Goal: Task Accomplishment & Management: Manage account settings

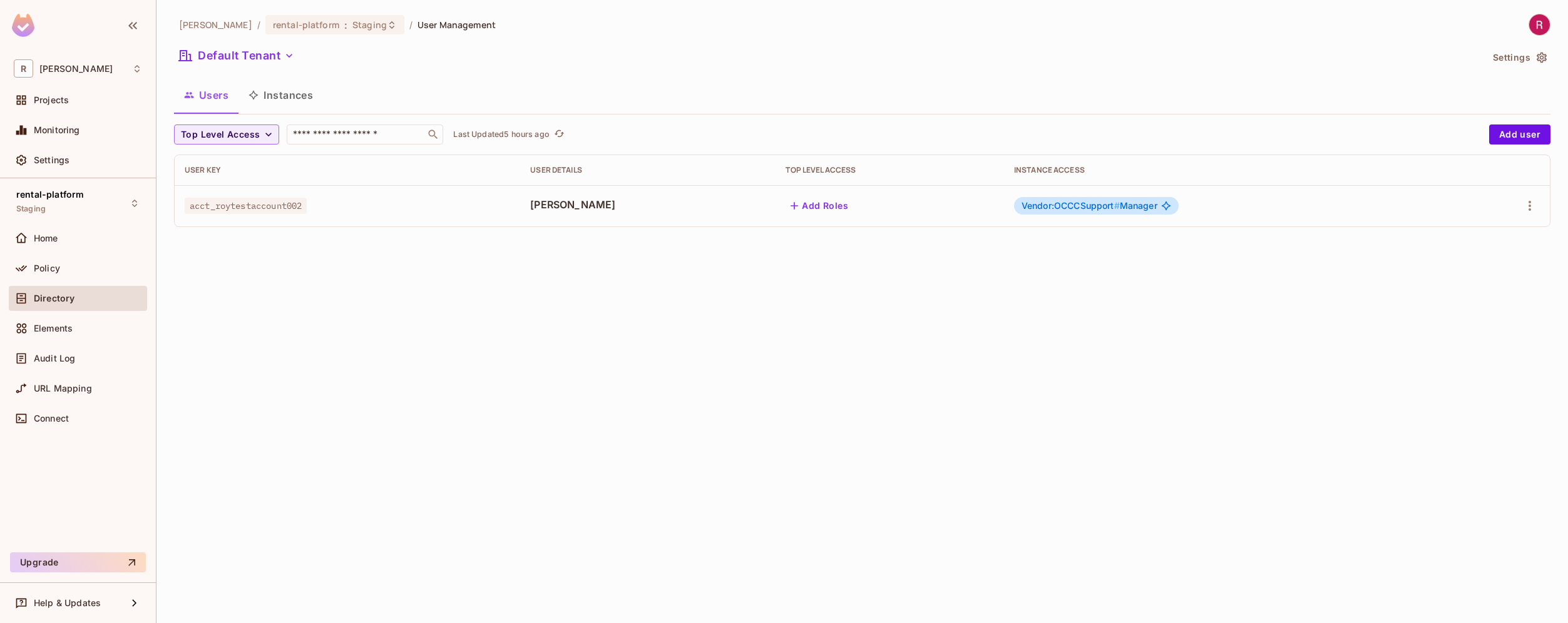
click at [1091, 202] on span "Vendor:OCCCSupport #" at bounding box center [1070, 206] width 99 height 11
click at [1524, 209] on icon "button" at bounding box center [1529, 206] width 15 height 15
click at [1478, 238] on li "Edit" at bounding box center [1476, 235] width 111 height 28
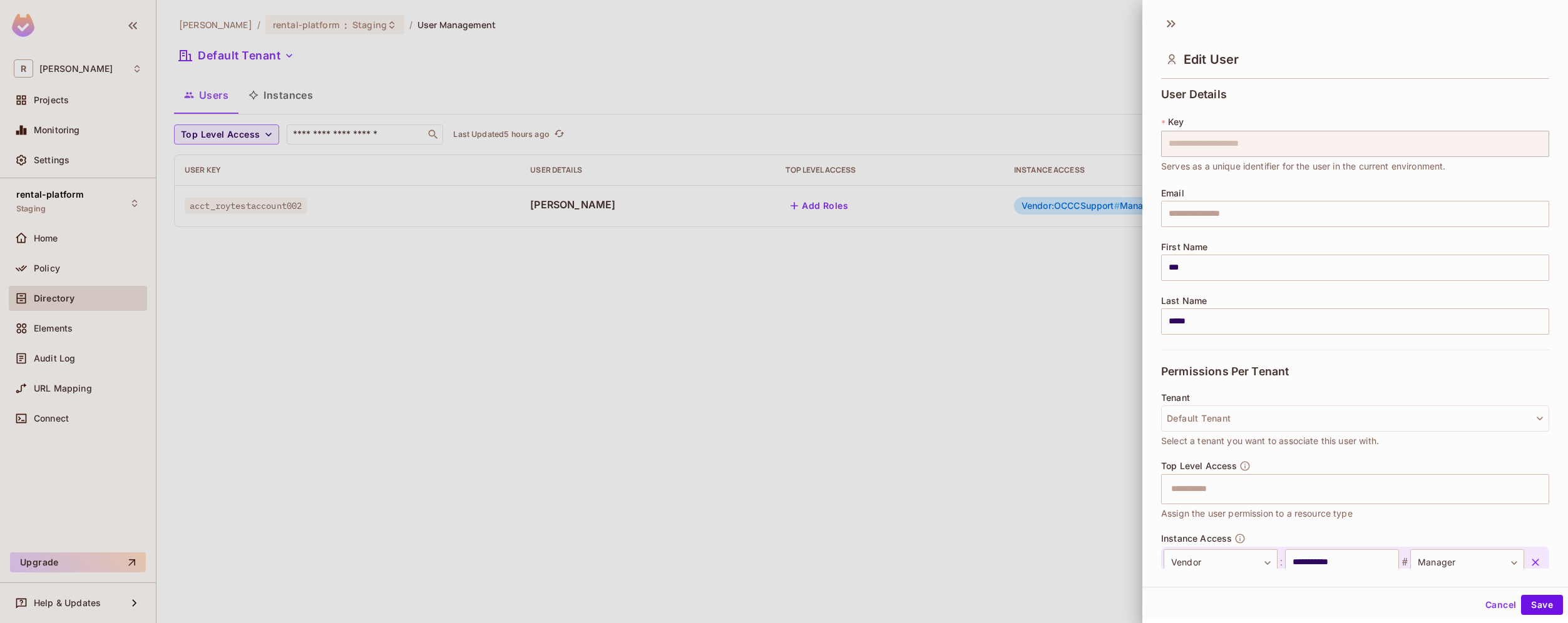
scroll to position [79, 0]
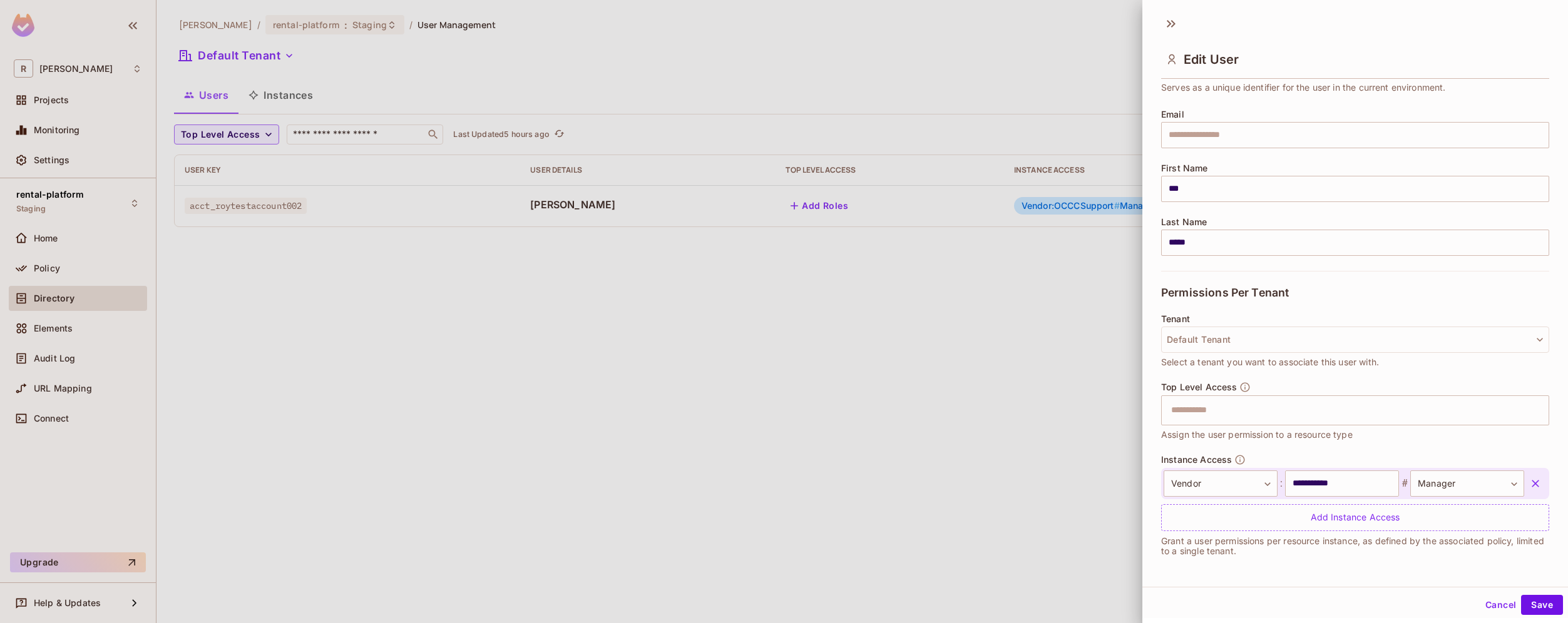
click at [923, 336] on div at bounding box center [784, 311] width 1568 height 623
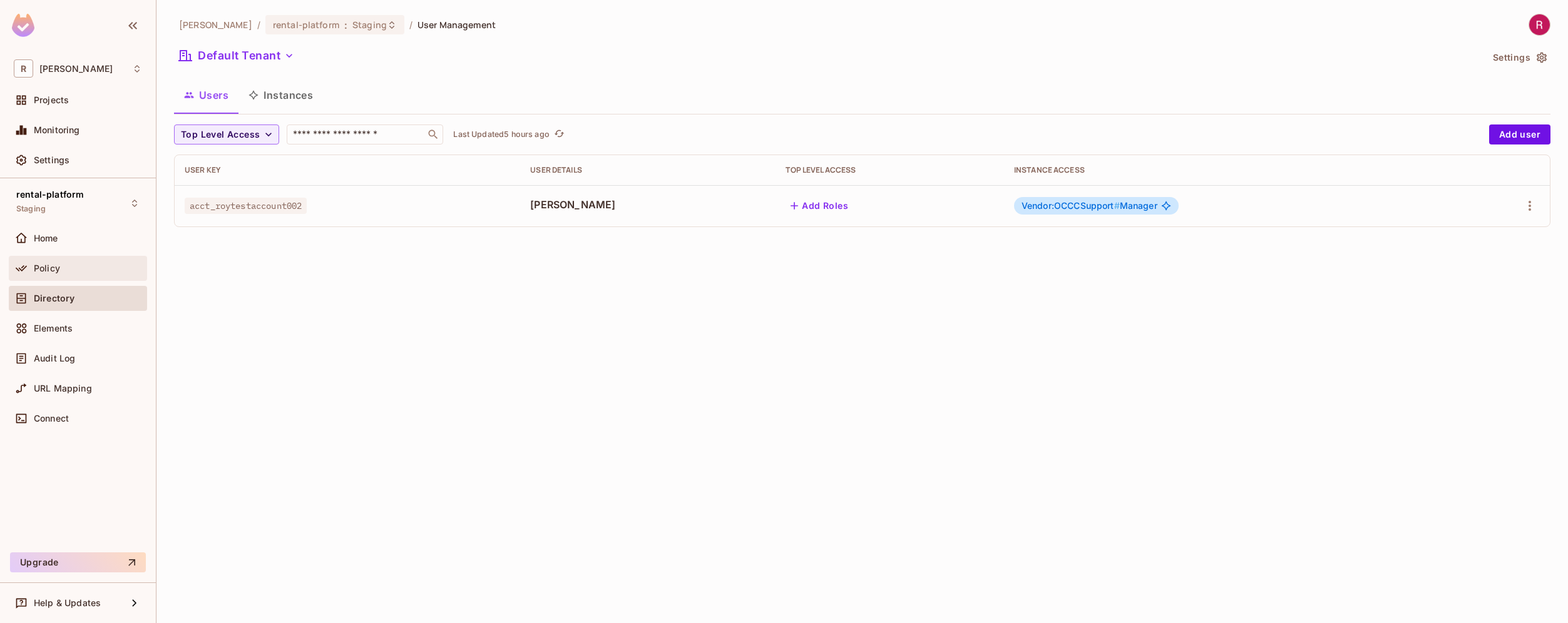
click at [56, 270] on span "Policy" at bounding box center [47, 268] width 26 height 10
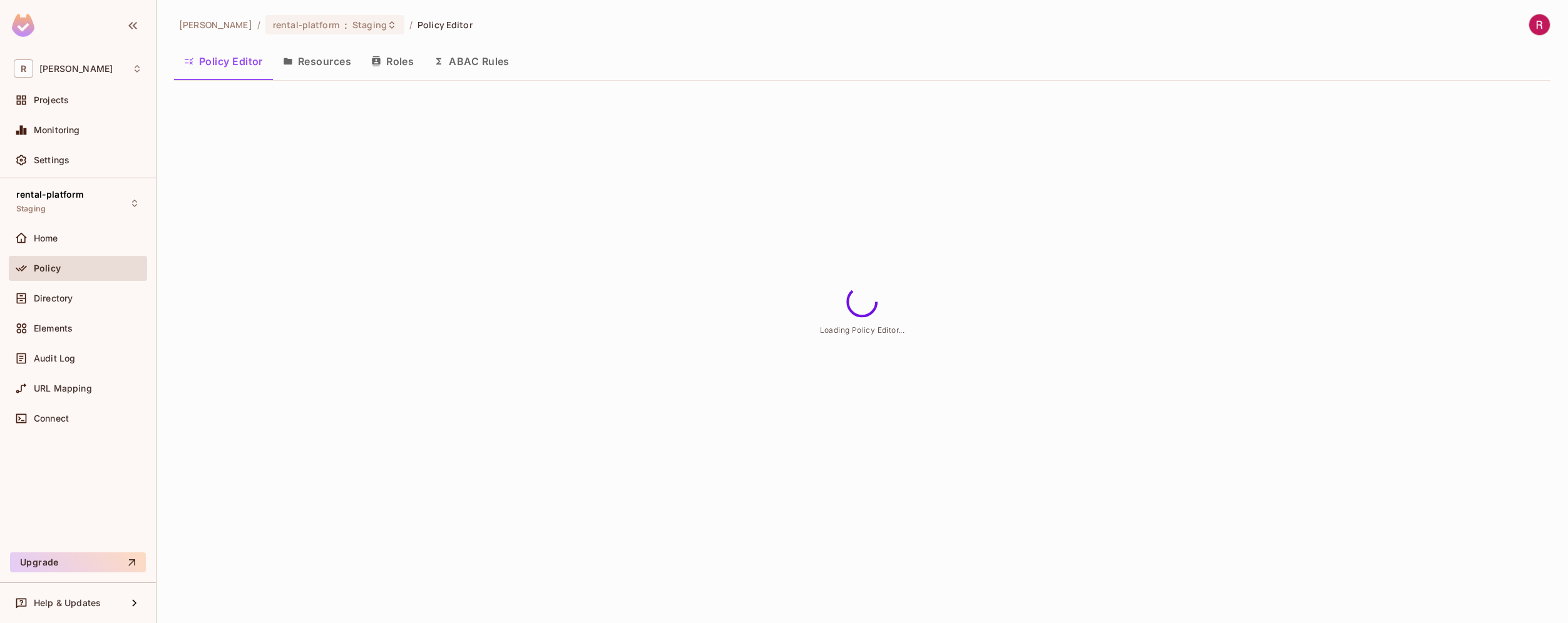
click at [406, 70] on button "Roles" at bounding box center [392, 61] width 62 height 32
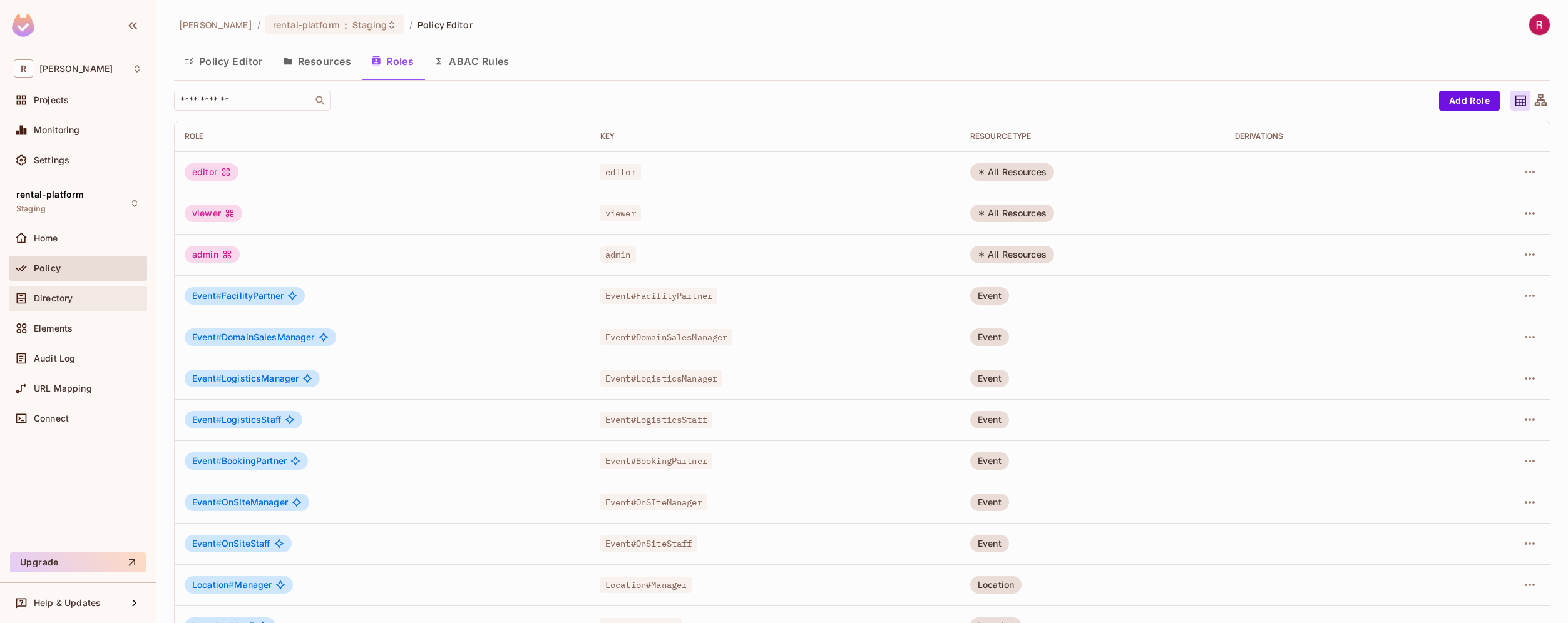
click at [82, 304] on div "Directory" at bounding box center [78, 299] width 129 height 15
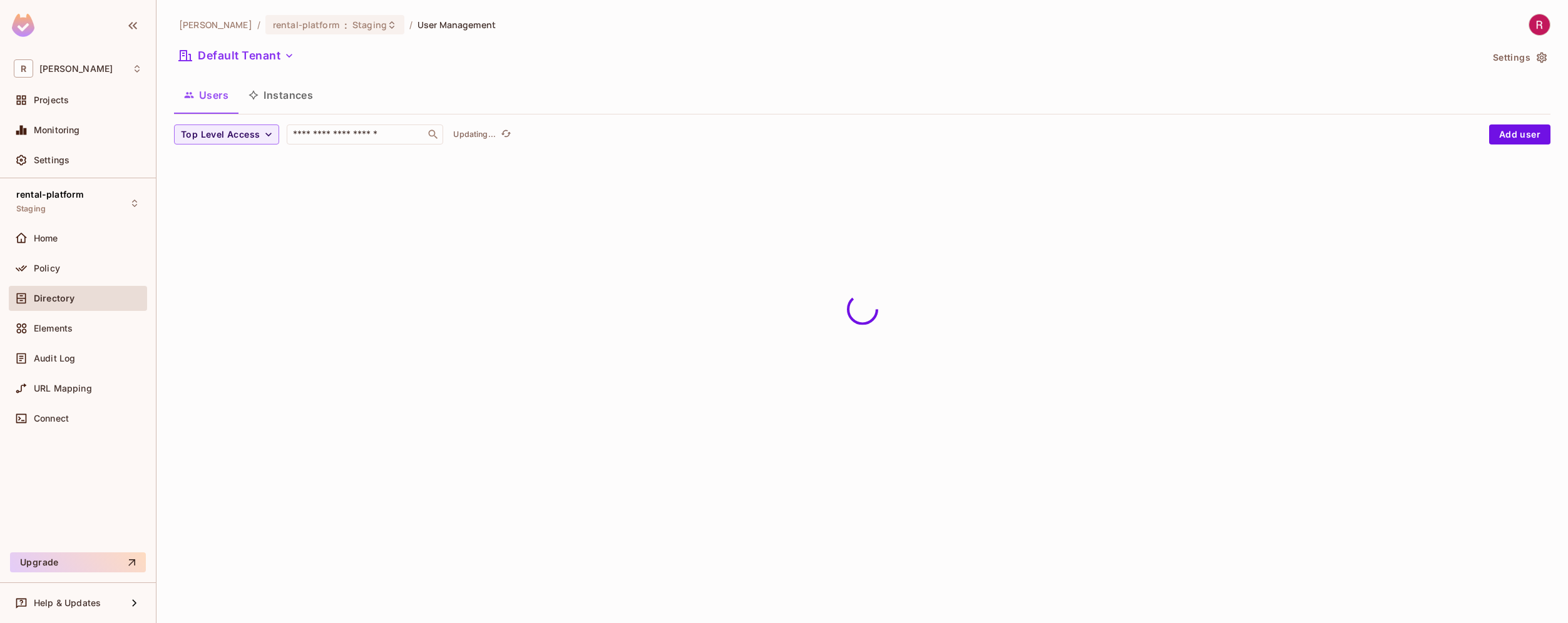
click at [286, 97] on button "Instances" at bounding box center [281, 95] width 85 height 32
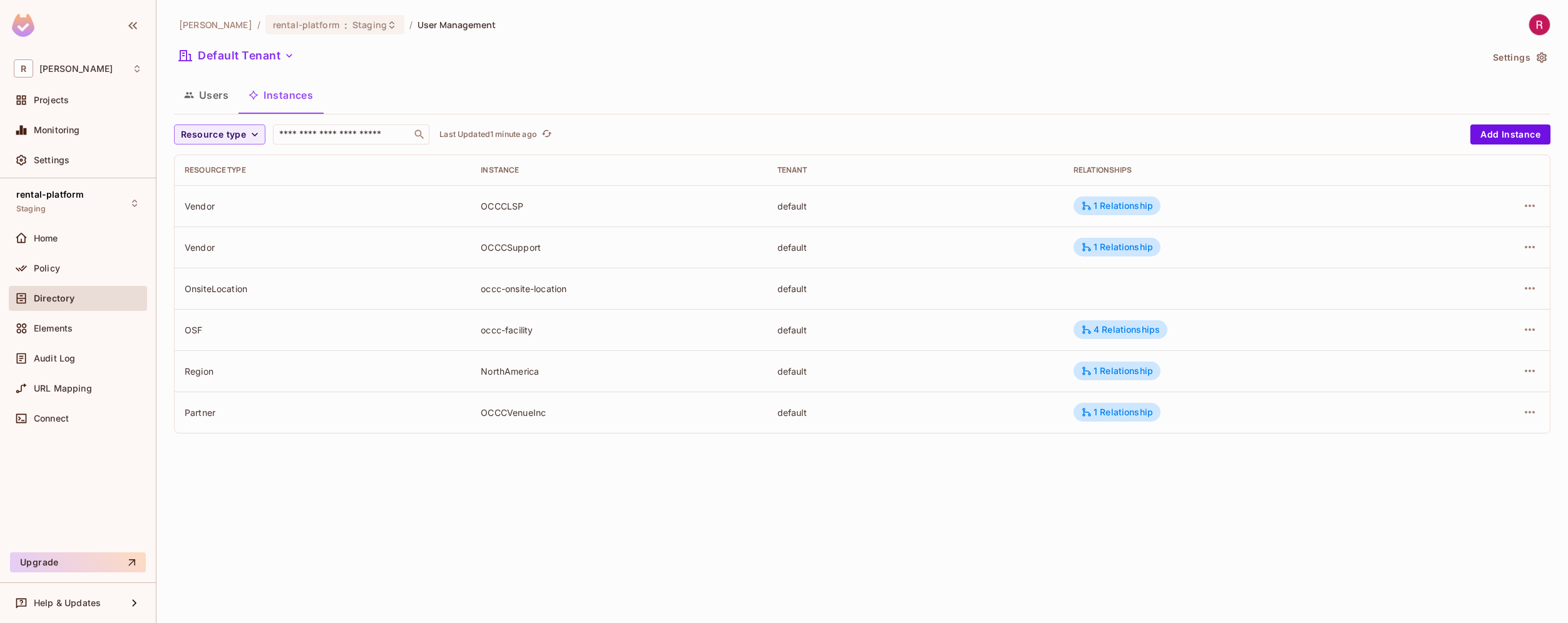
click at [680, 553] on div "[PERSON_NAME]-poc / rental-platform : Staging / User Management Default Tenant …" at bounding box center [862, 311] width 1411 height 623
drag, startPoint x: 183, startPoint y: 327, endPoint x: 578, endPoint y: 334, distance: 395.1
click at [578, 334] on tr "OSF occc-facility default 4 Relationships" at bounding box center [862, 330] width 1375 height 42
drag, startPoint x: 182, startPoint y: 370, endPoint x: 559, endPoint y: 384, distance: 377.3
click at [559, 384] on tr "Region NorthAmerica default 1 Relationship" at bounding box center [862, 371] width 1375 height 42
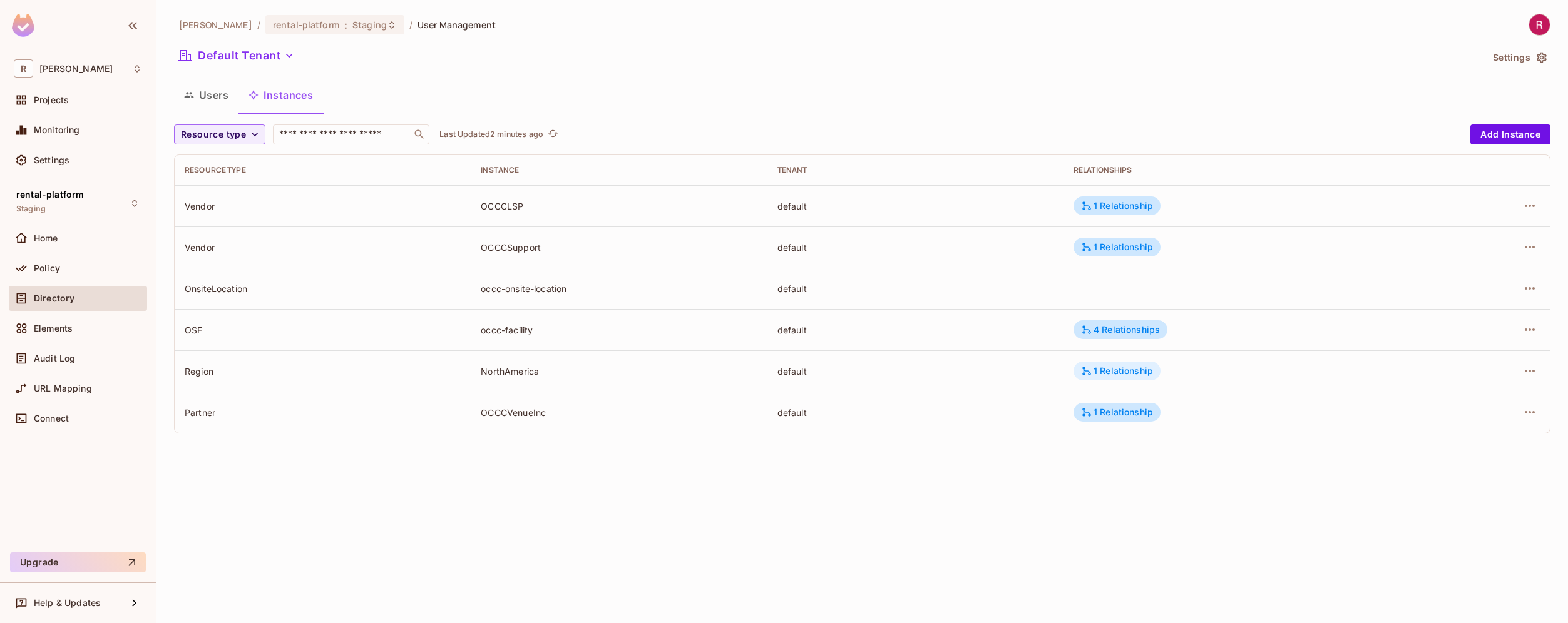
click at [1148, 373] on div "1 Relationship" at bounding box center [1116, 371] width 72 height 12
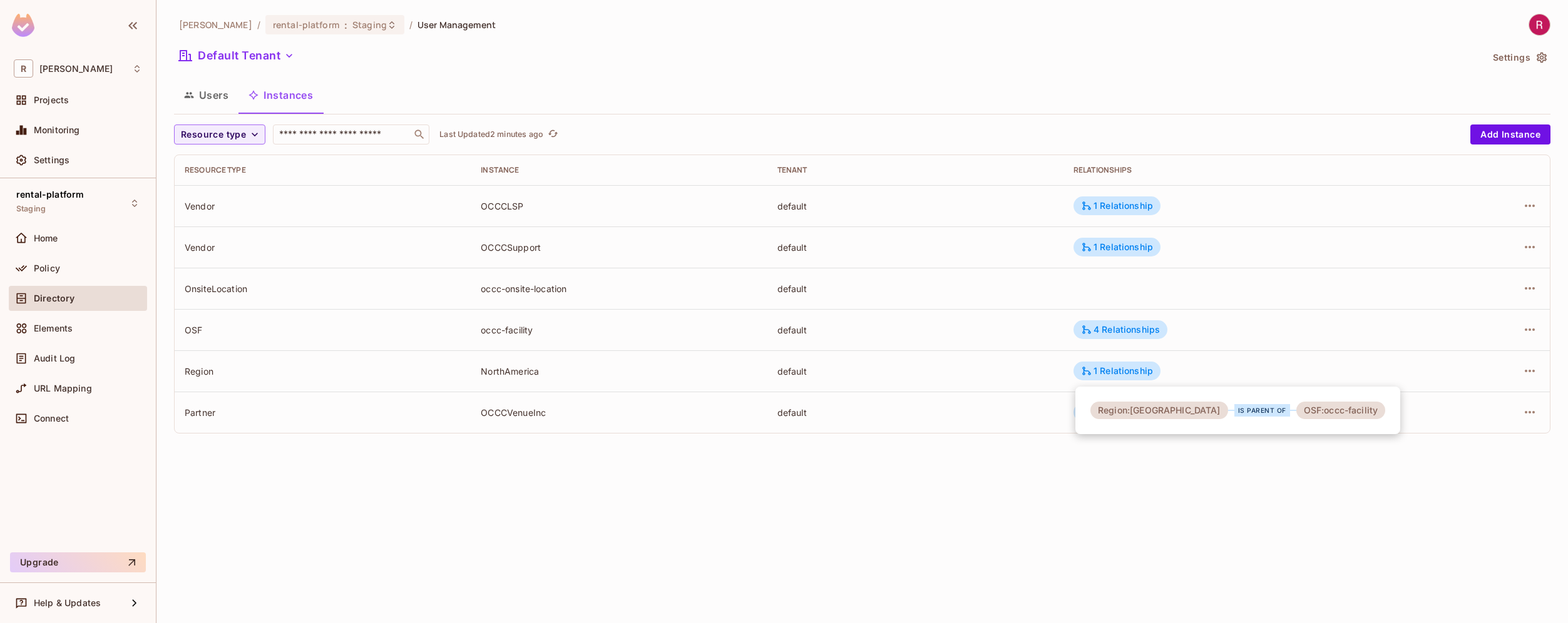
click at [1162, 411] on div "Region:[GEOGRAPHIC_DATA]" at bounding box center [1159, 410] width 138 height 18
click at [1531, 367] on div at bounding box center [784, 311] width 1568 height 623
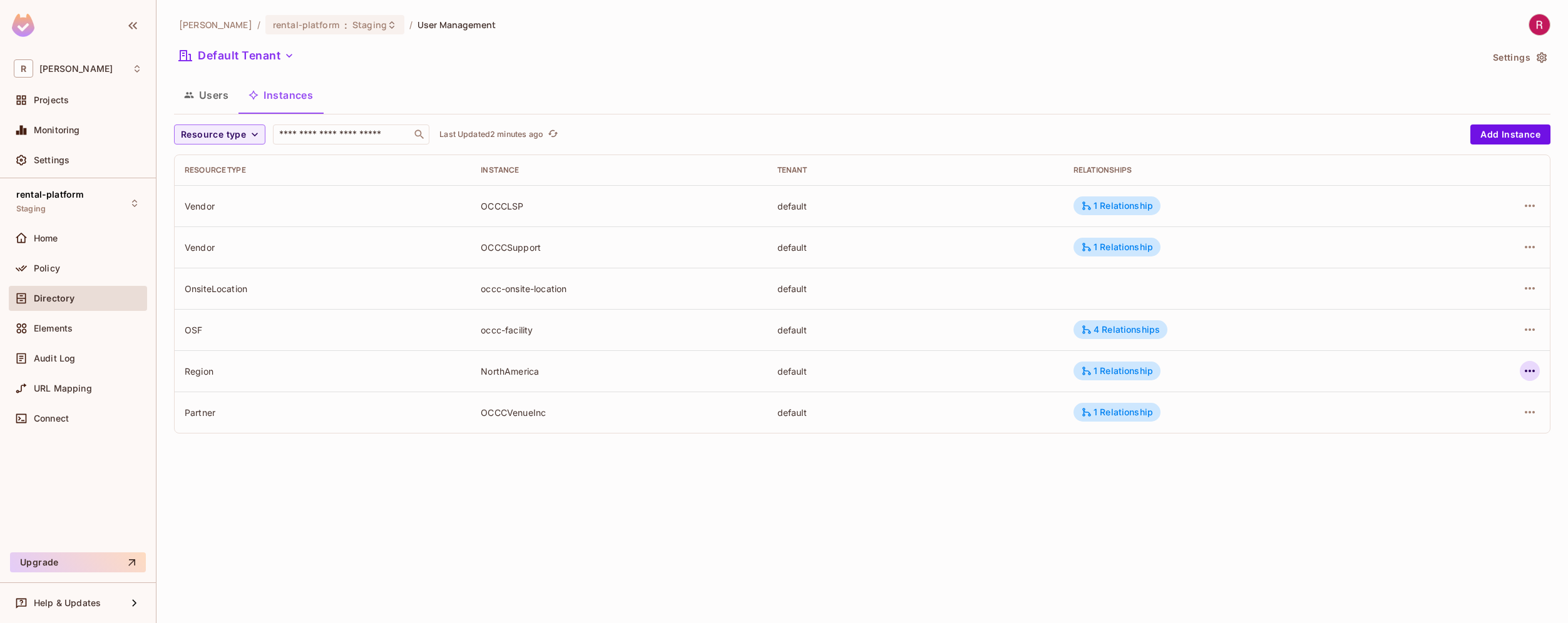
click at [1529, 369] on icon "button" at bounding box center [1529, 371] width 15 height 15
click at [1478, 402] on div "Edit Resource Instance" at bounding box center [1456, 400] width 98 height 12
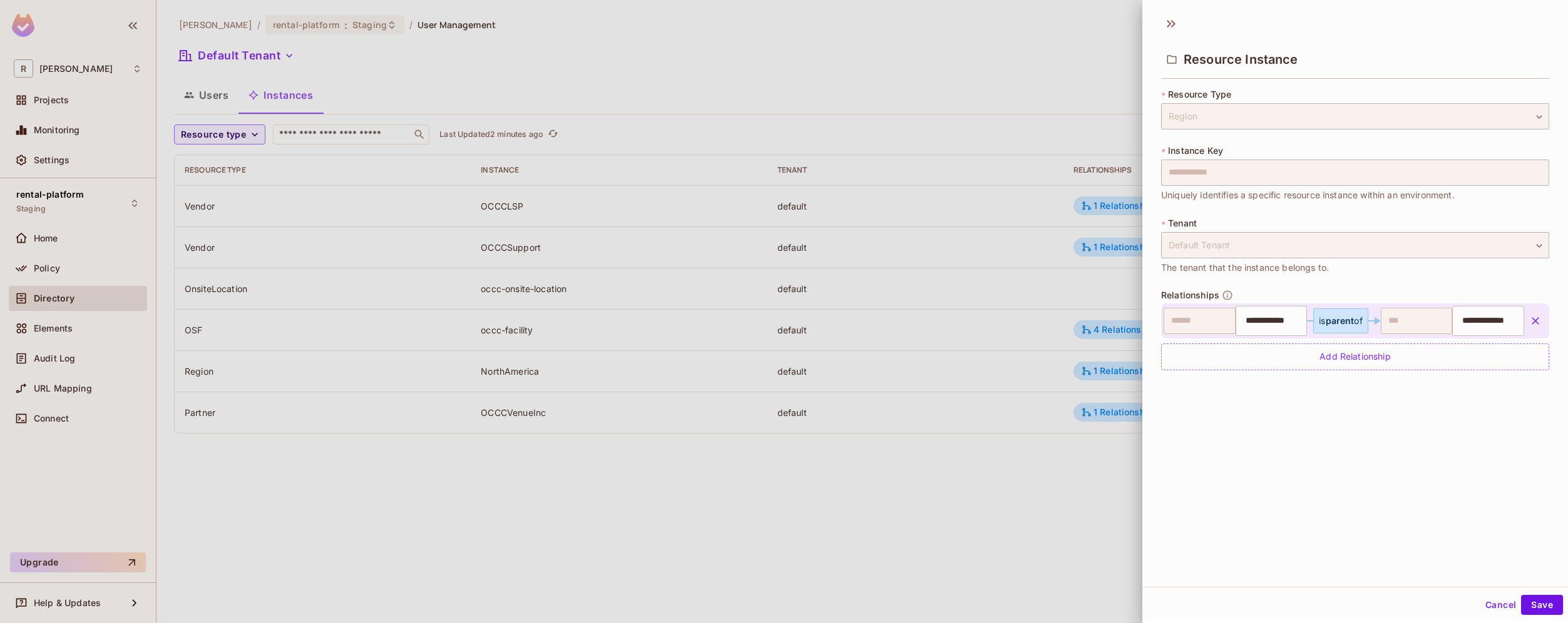
click at [1049, 475] on div at bounding box center [784, 311] width 1568 height 623
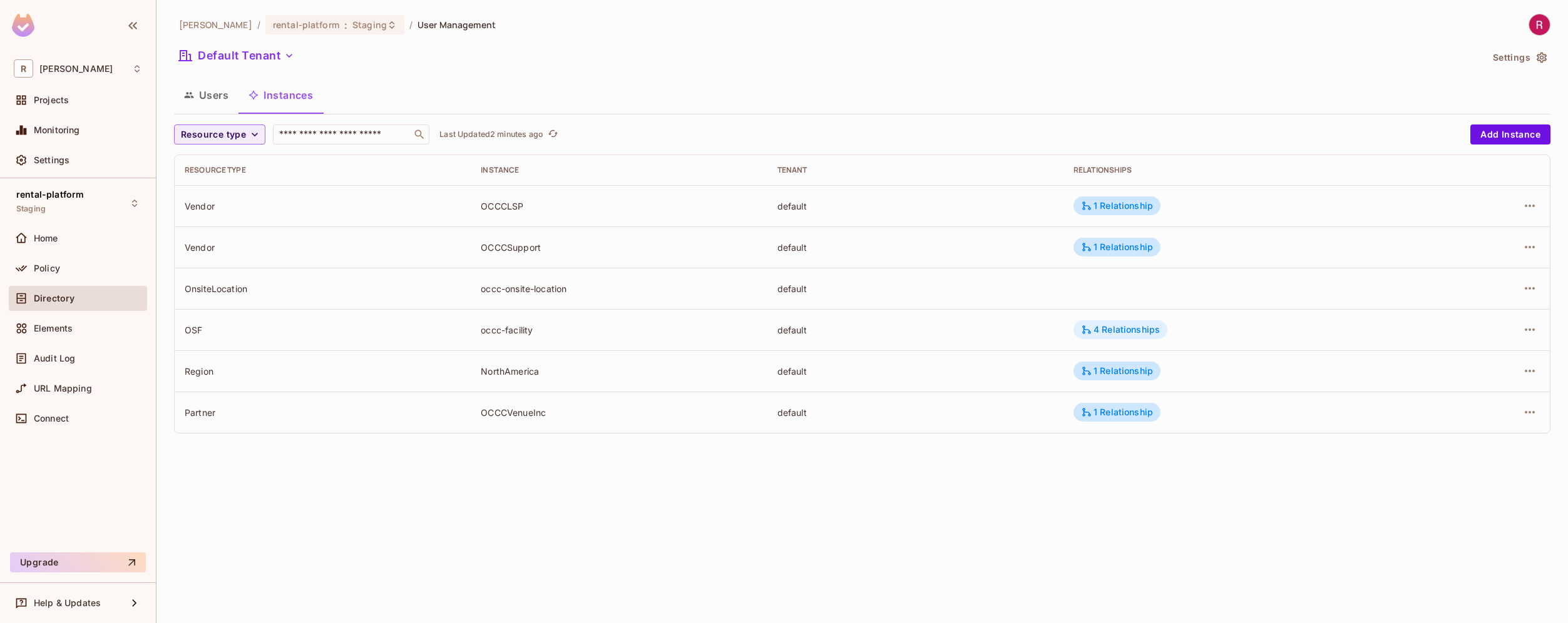
click at [1164, 322] on div "4 Relationships" at bounding box center [1121, 330] width 94 height 18
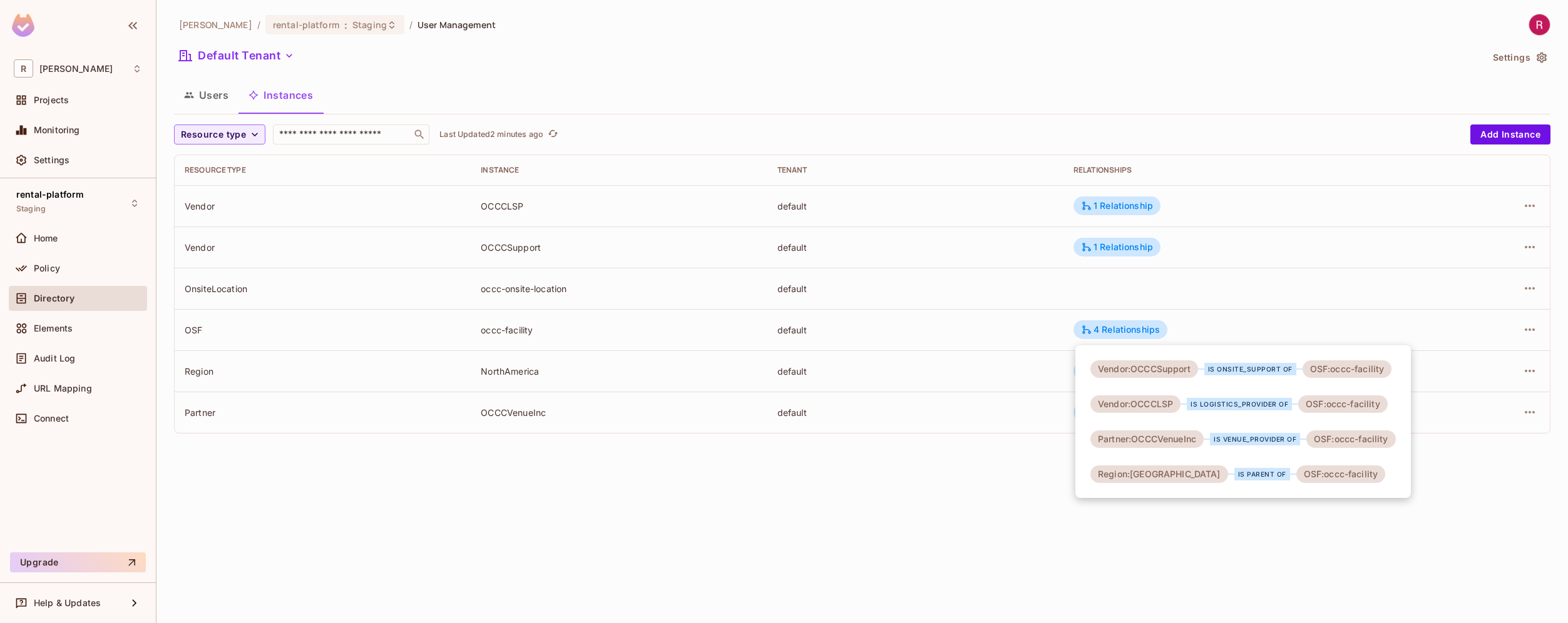
click at [1526, 332] on div at bounding box center [784, 311] width 1568 height 623
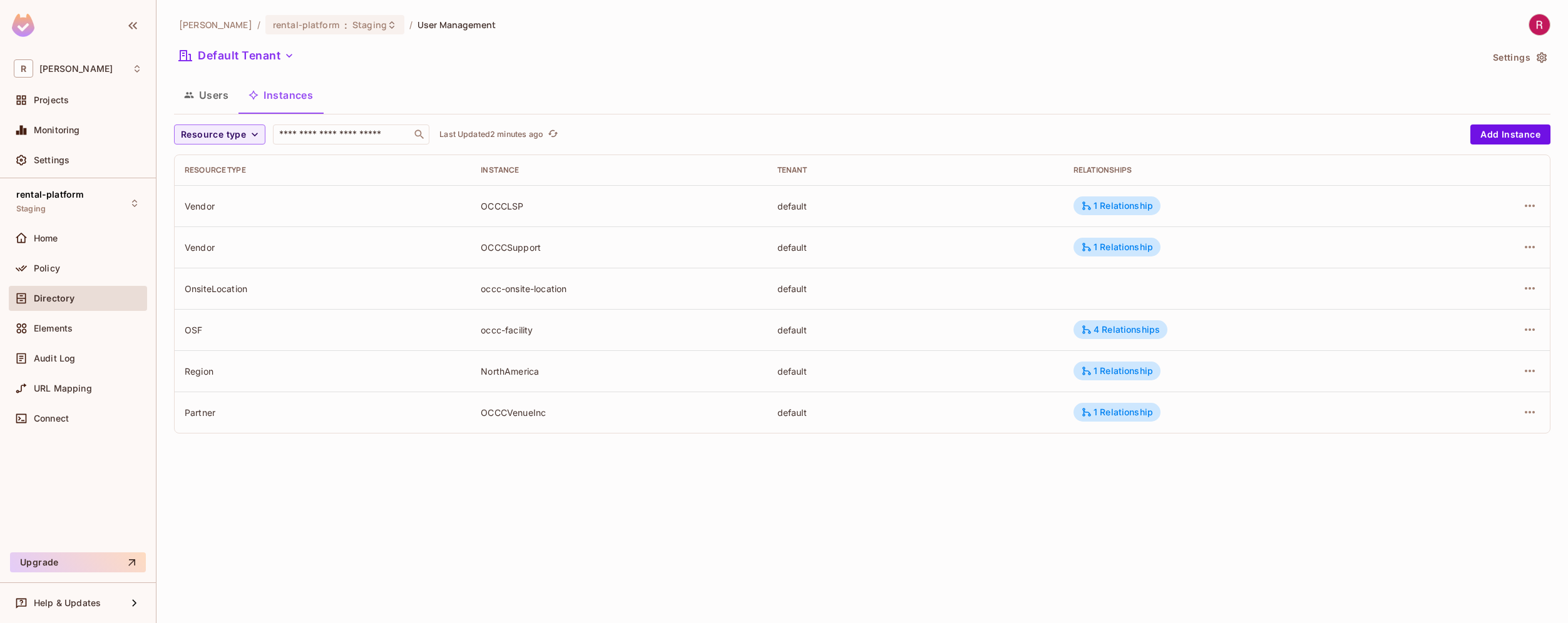
click at [1526, 330] on icon "button" at bounding box center [1529, 330] width 15 height 15
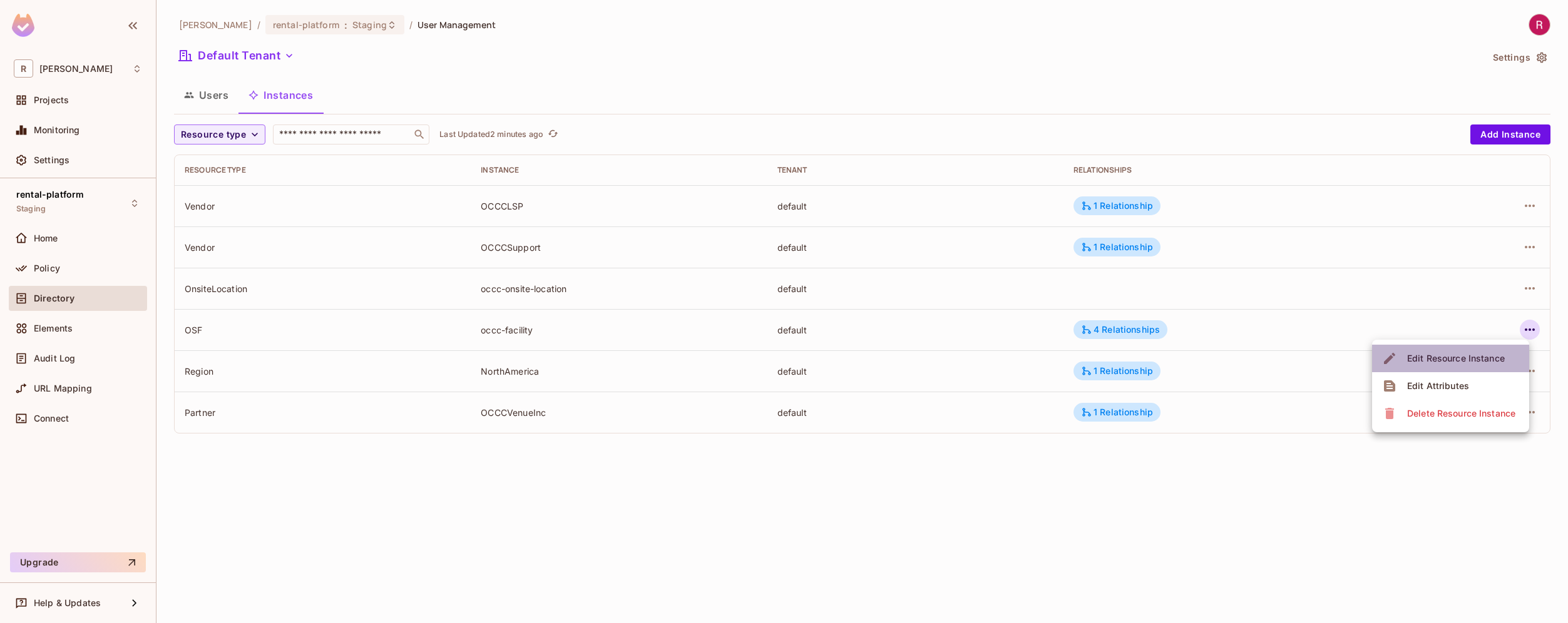
click at [1482, 357] on div "Edit Resource Instance" at bounding box center [1456, 358] width 98 height 12
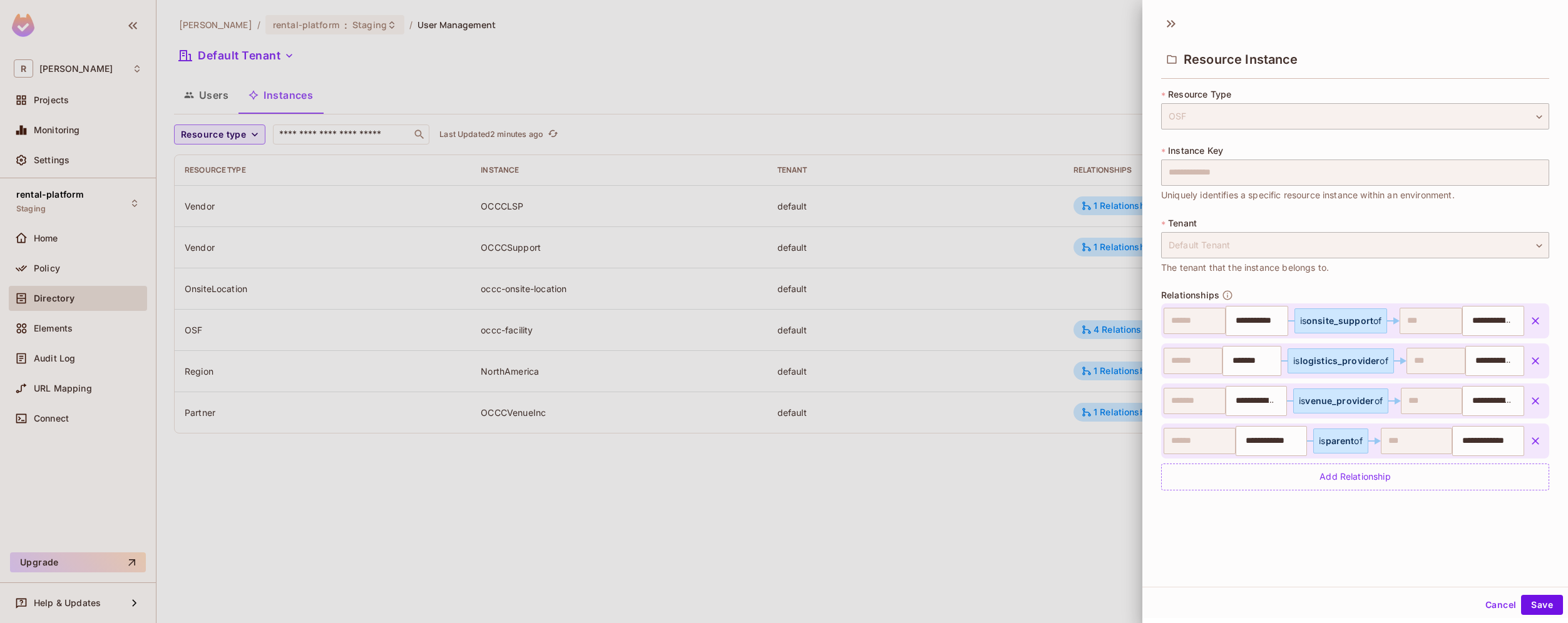
scroll to position [2, 0]
click at [1326, 361] on span "logistics_provider" at bounding box center [1340, 359] width 80 height 11
click at [1322, 397] on span "venue_provider" at bounding box center [1338, 399] width 69 height 11
click at [1334, 440] on span "parent" at bounding box center [1339, 439] width 28 height 11
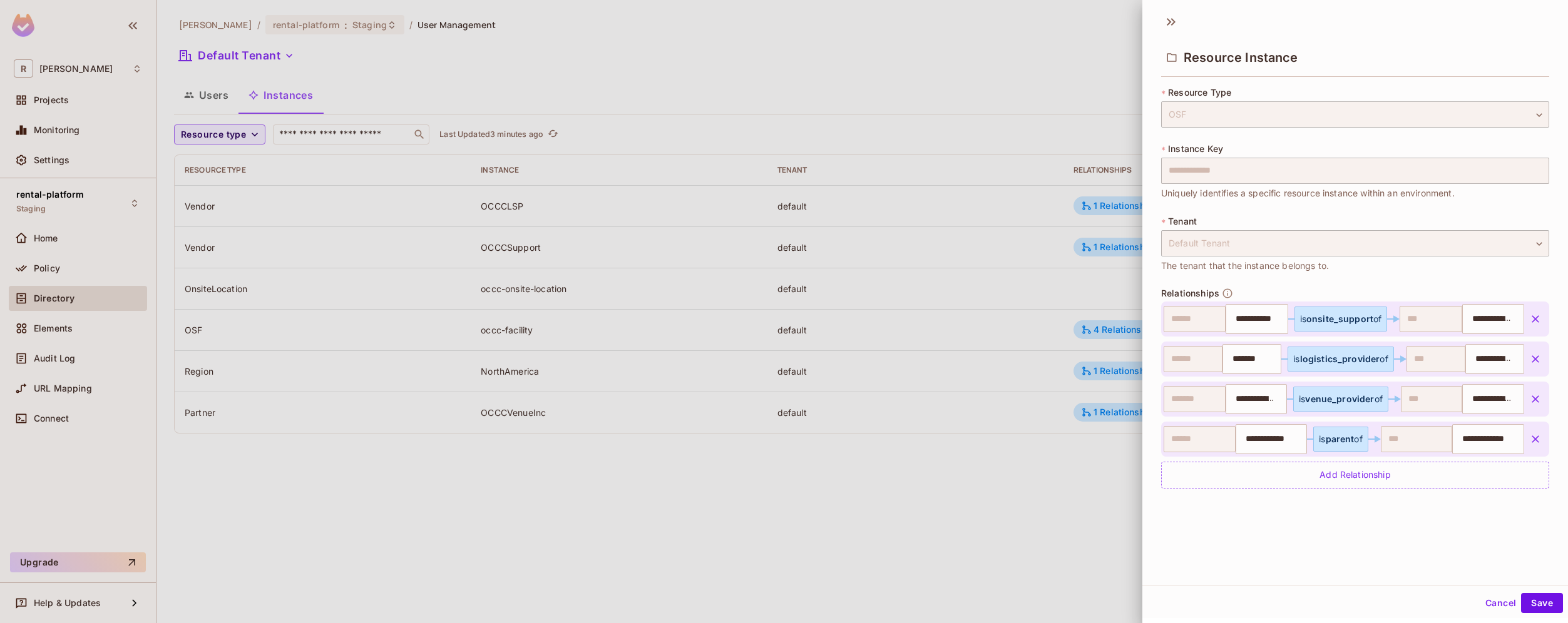
click at [1338, 317] on span "onsite_support" at bounding box center [1339, 319] width 67 height 11
click at [1325, 363] on span "logistics_provider" at bounding box center [1340, 359] width 80 height 11
click at [1324, 359] on span "logistics_provider" at bounding box center [1340, 359] width 80 height 11
click at [1331, 397] on span "venue_provider" at bounding box center [1338, 399] width 69 height 11
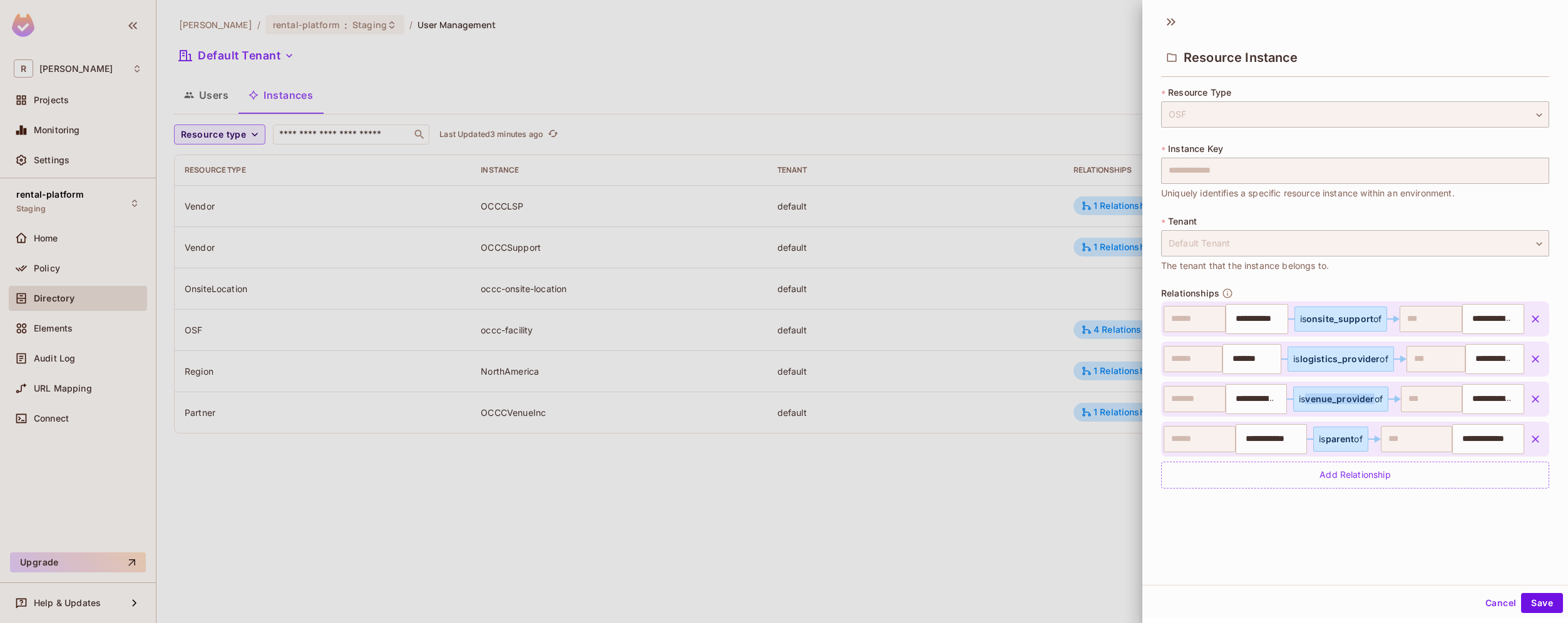
click at [1331, 397] on span "venue_provider" at bounding box center [1338, 399] width 69 height 11
click at [1416, 515] on div "**********" at bounding box center [1355, 296] width 426 height 578
click at [869, 509] on div at bounding box center [784, 311] width 1568 height 623
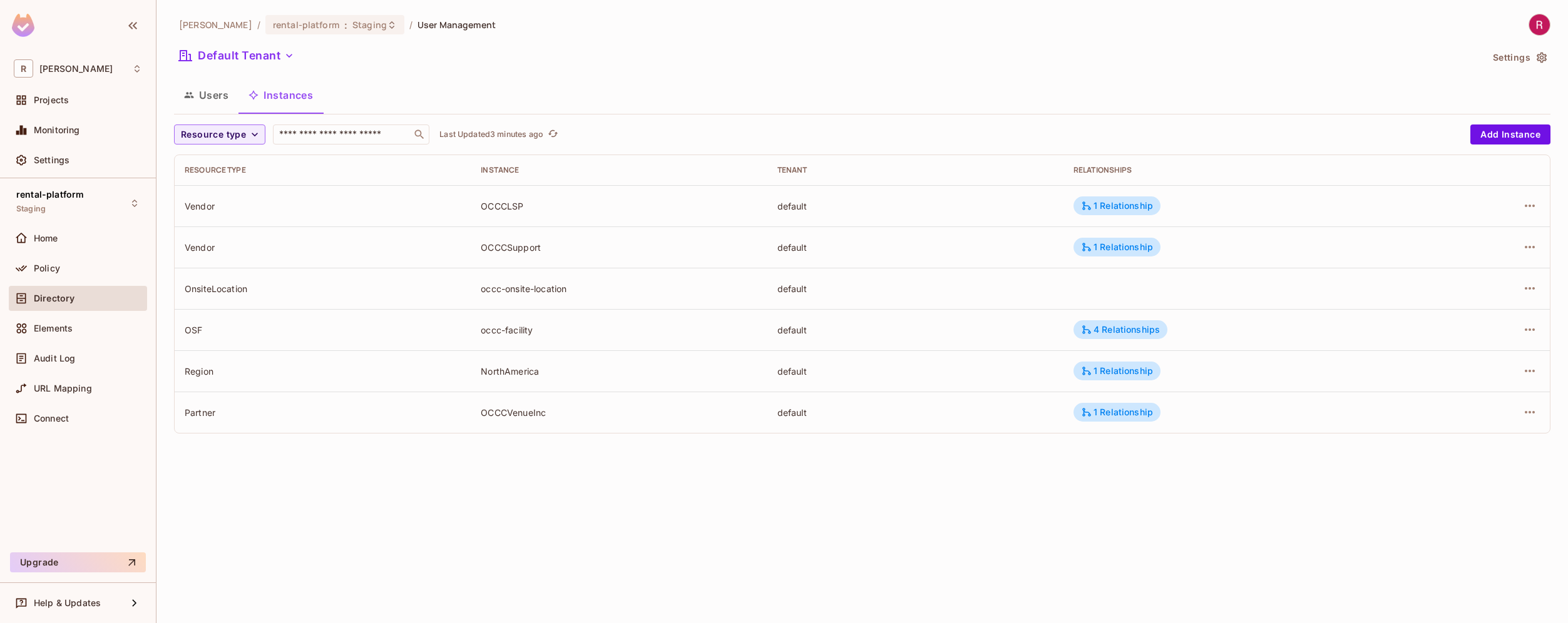
click at [579, 292] on div "occc-onsite-location" at bounding box center [618, 288] width 276 height 12
click at [1529, 291] on icon "button" at bounding box center [1529, 289] width 15 height 15
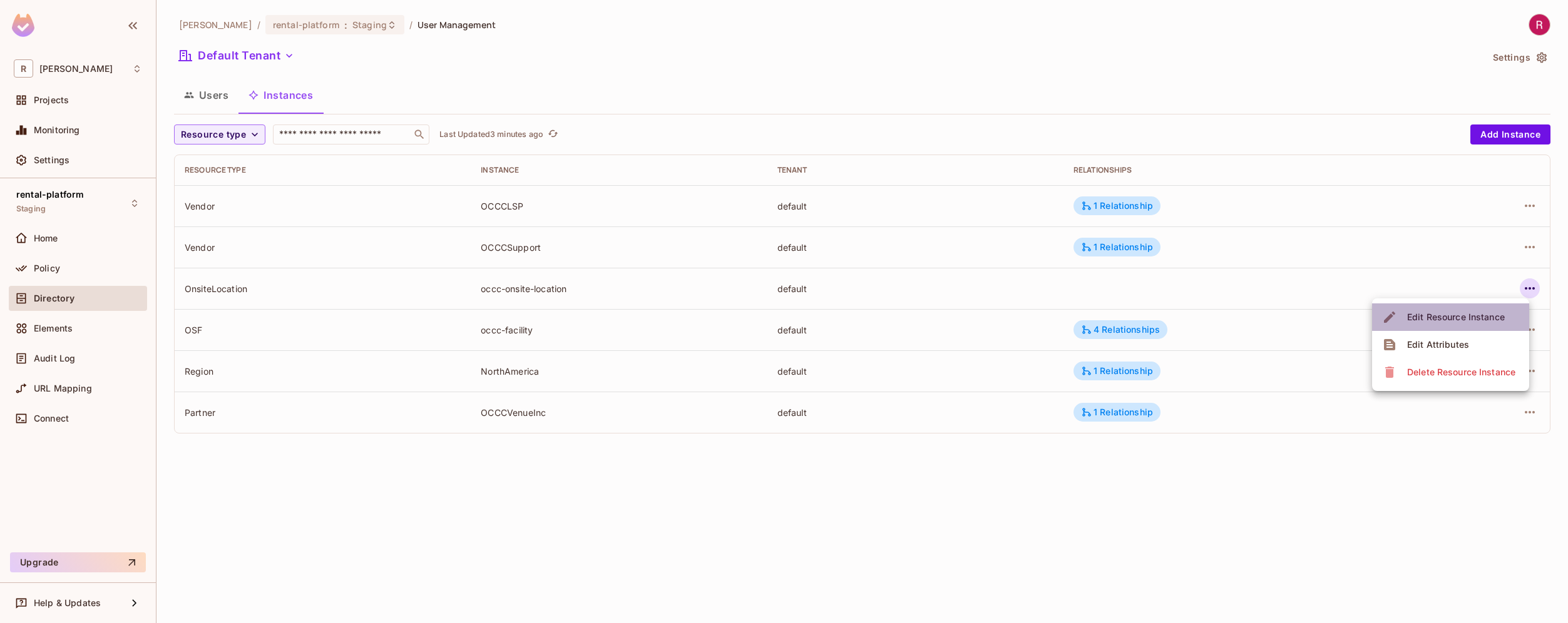
click at [1499, 317] on div "Edit Resource Instance" at bounding box center [1456, 317] width 98 height 12
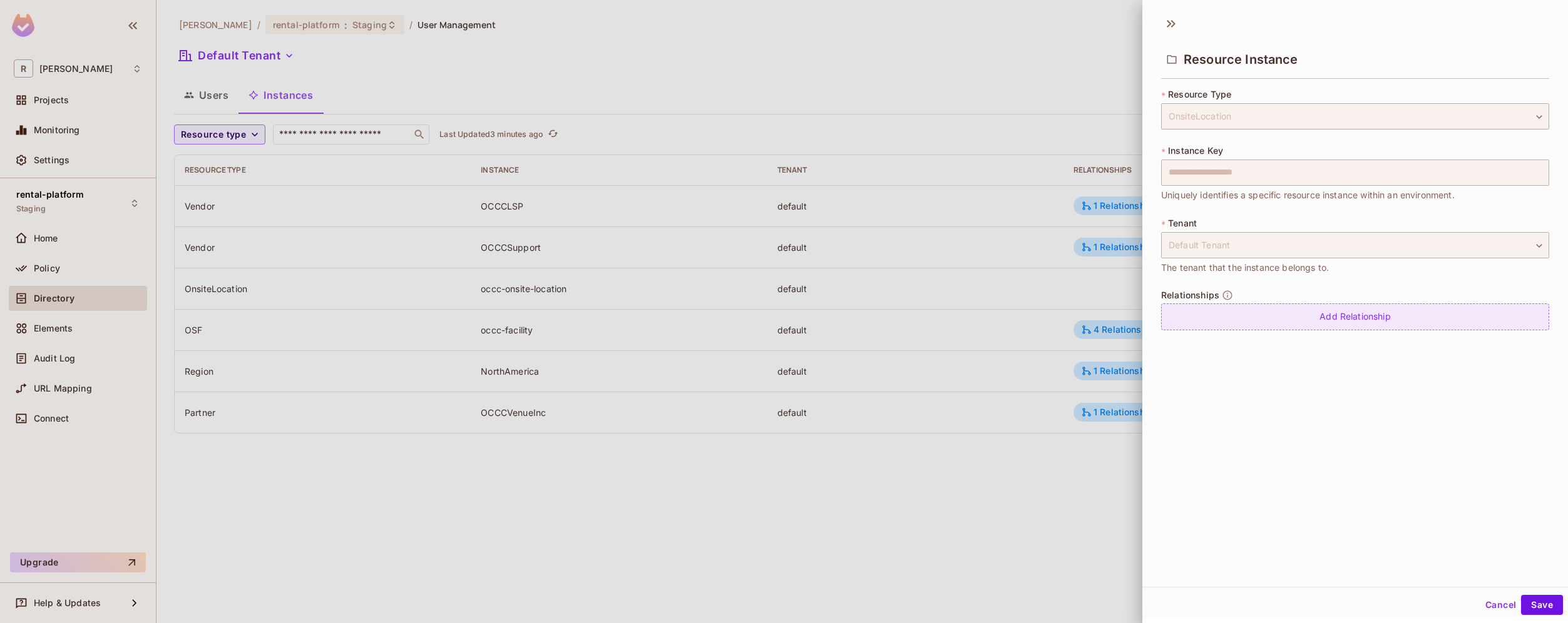
click at [1282, 321] on div "Add Relationship" at bounding box center [1355, 317] width 388 height 27
click at [1306, 321] on body "**********" at bounding box center [784, 311] width 1568 height 623
click at [876, 573] on div at bounding box center [784, 311] width 1568 height 623
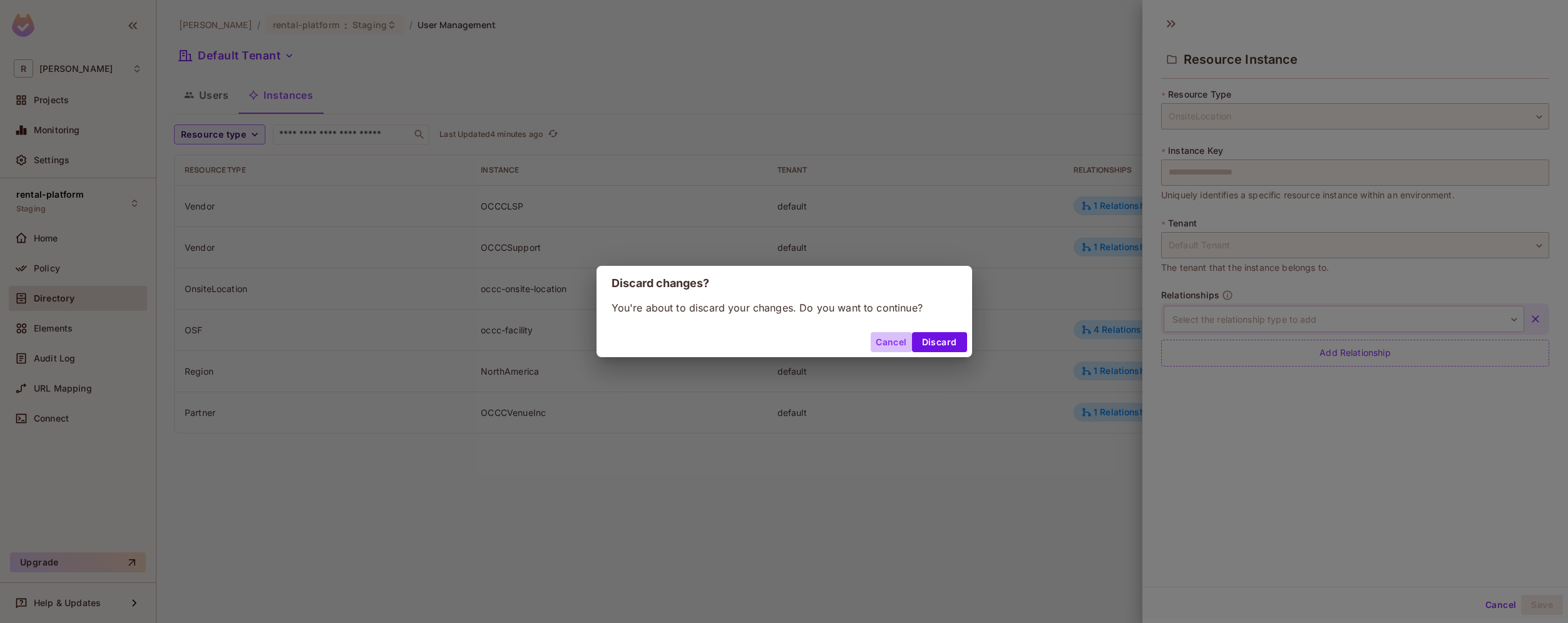
click at [885, 337] on button "Cancel" at bounding box center [890, 342] width 41 height 20
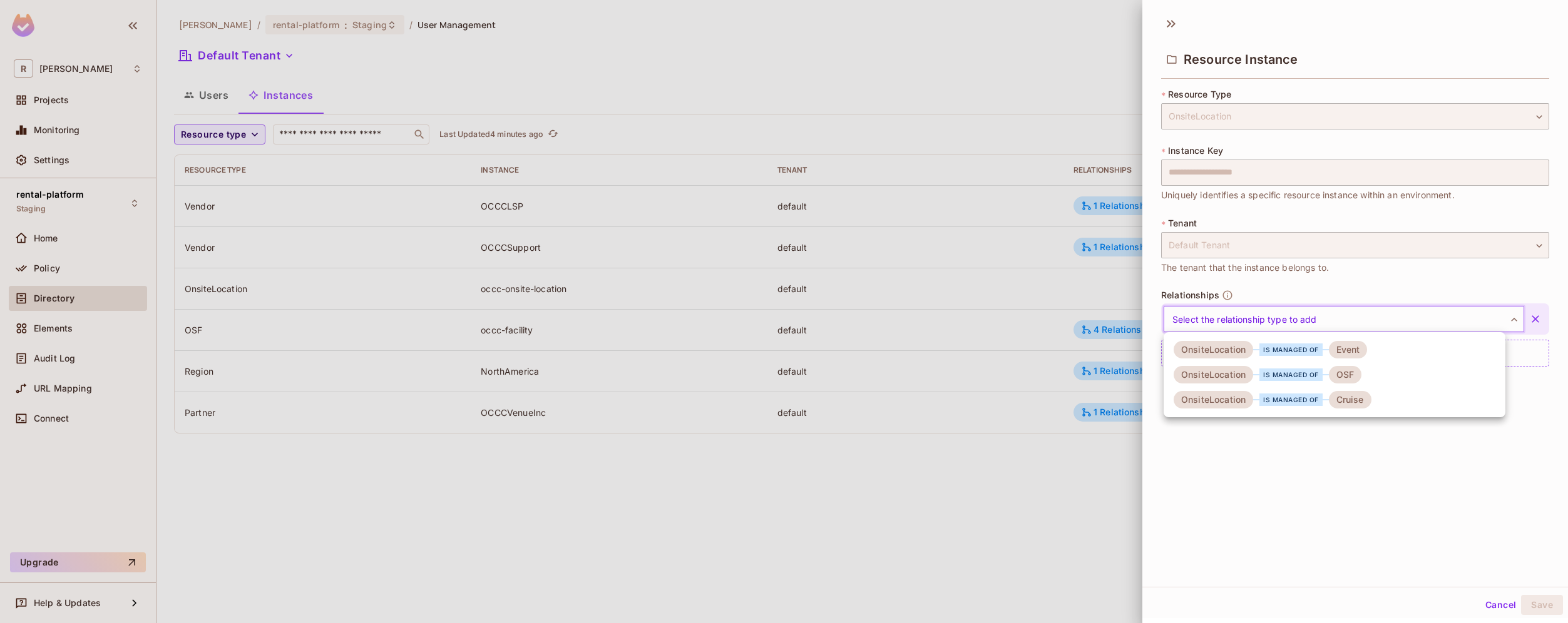
click at [1273, 320] on body "**********" at bounding box center [784, 311] width 1568 height 623
click at [367, 78] on div at bounding box center [784, 311] width 1568 height 623
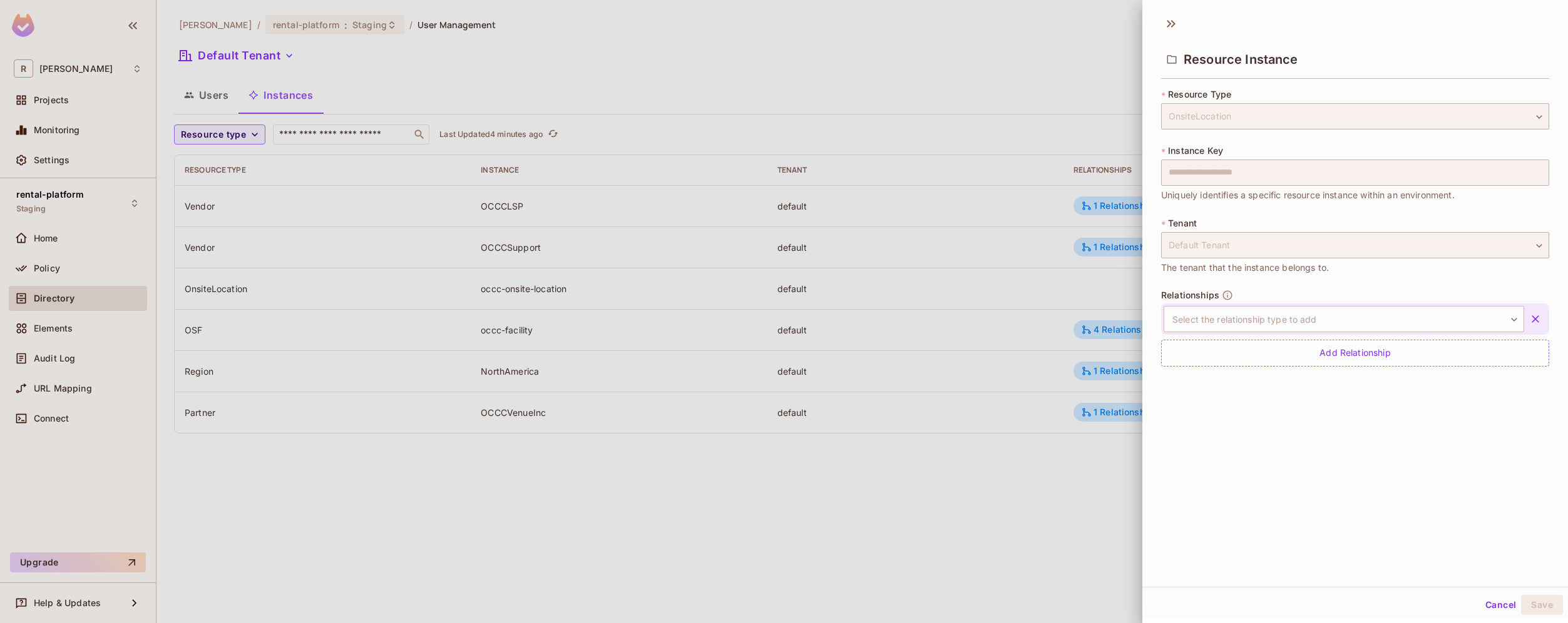
click at [274, 108] on div at bounding box center [784, 311] width 1568 height 623
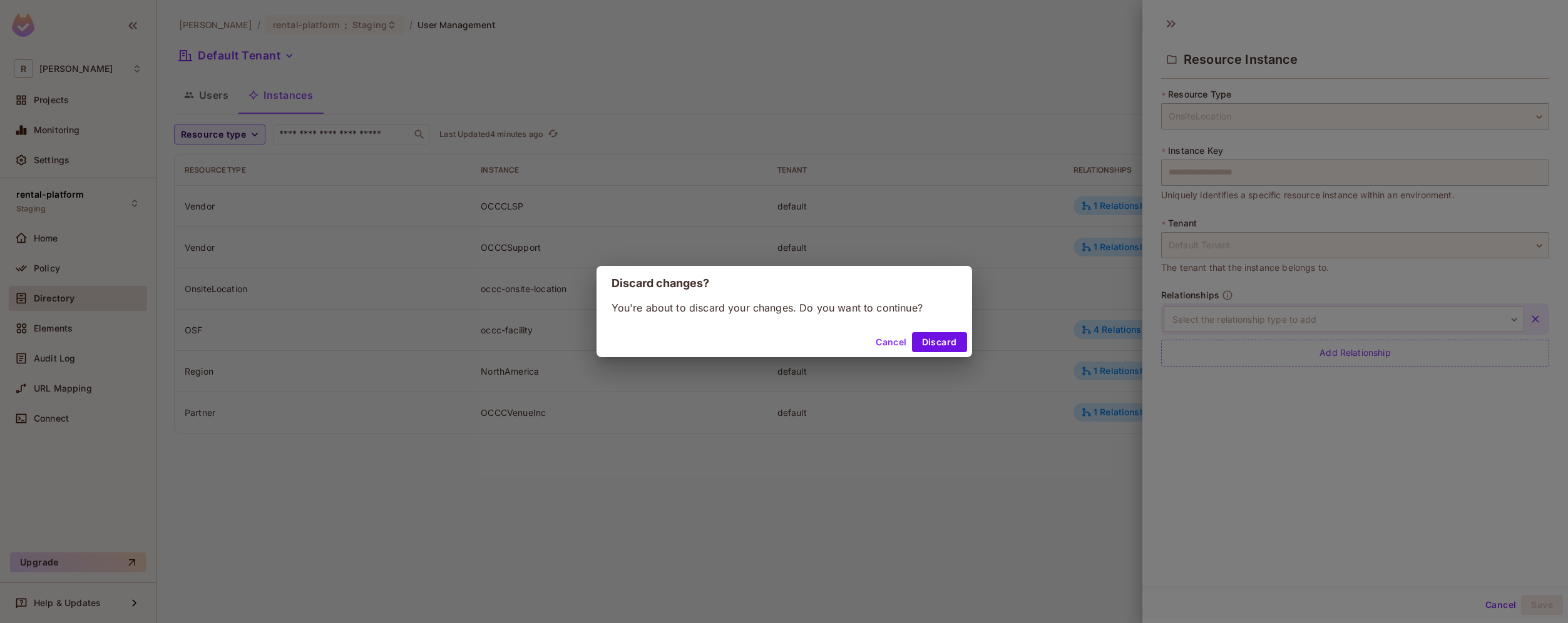
click at [890, 341] on button "Cancel" at bounding box center [890, 342] width 41 height 20
click at [901, 347] on button "Cancel" at bounding box center [890, 342] width 41 height 20
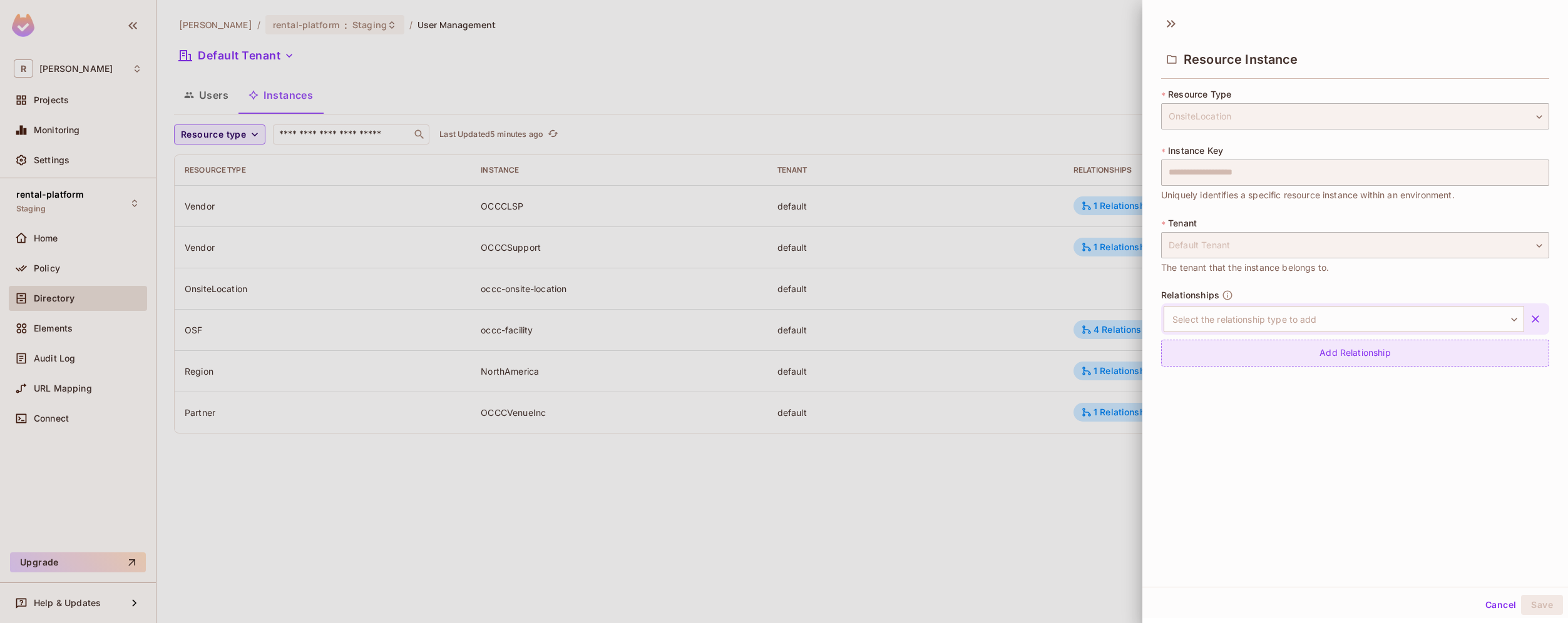
click at [1369, 361] on div "Add Relationship" at bounding box center [1355, 353] width 388 height 27
click at [1040, 517] on div at bounding box center [784, 311] width 1568 height 623
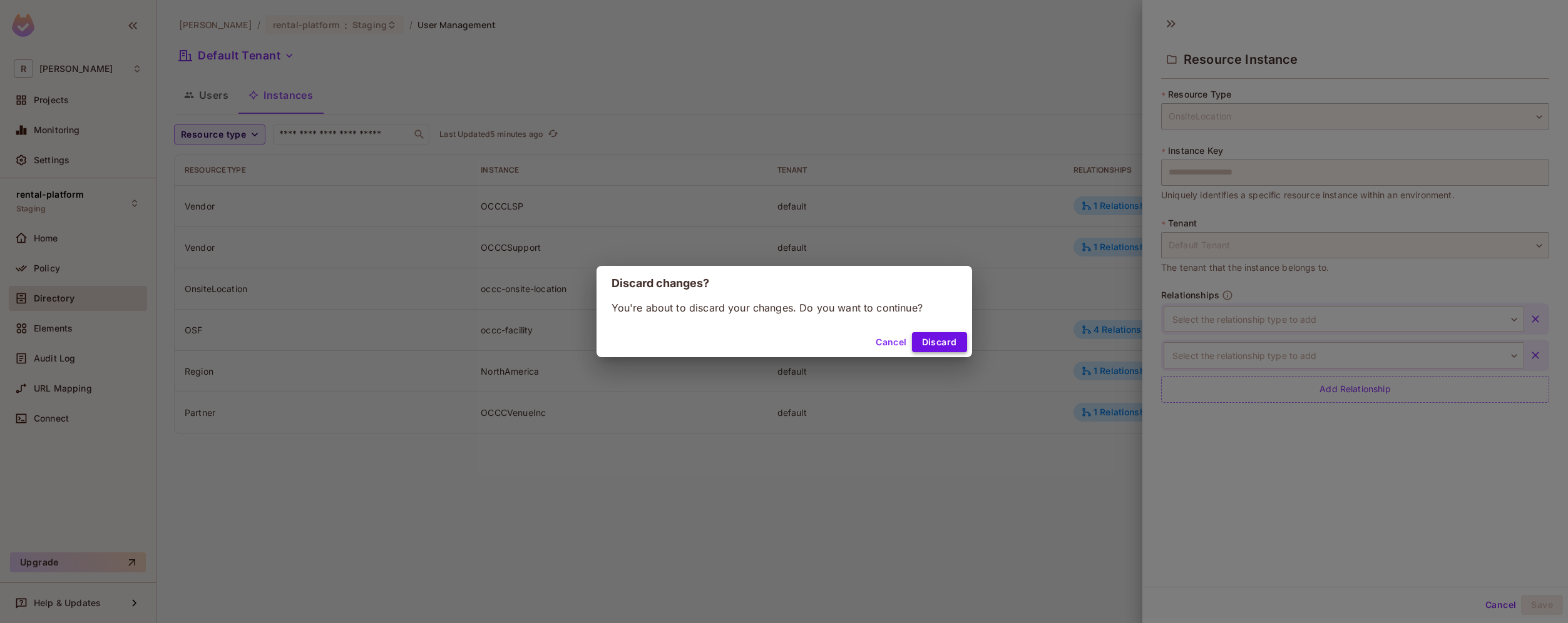
click at [951, 346] on button "Discard" at bounding box center [940, 342] width 55 height 20
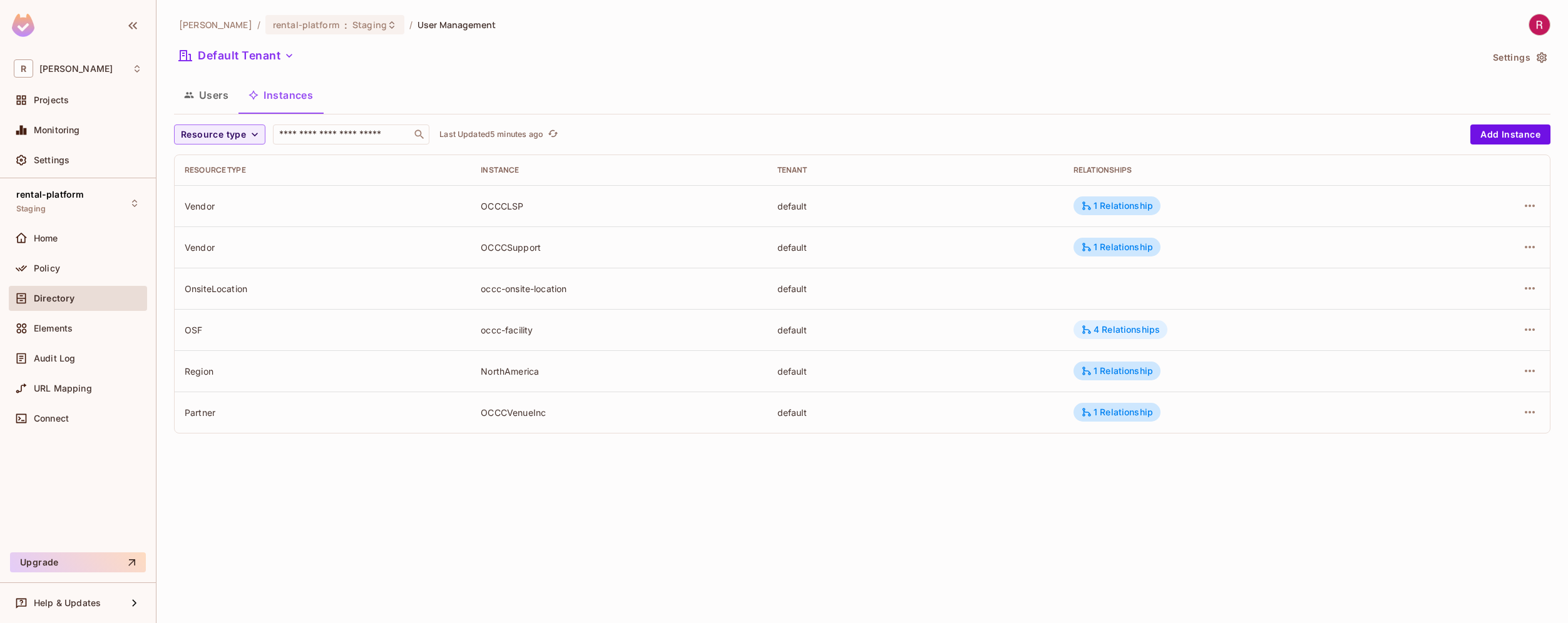
click at [1158, 326] on div "4 Relationships" at bounding box center [1120, 330] width 79 height 12
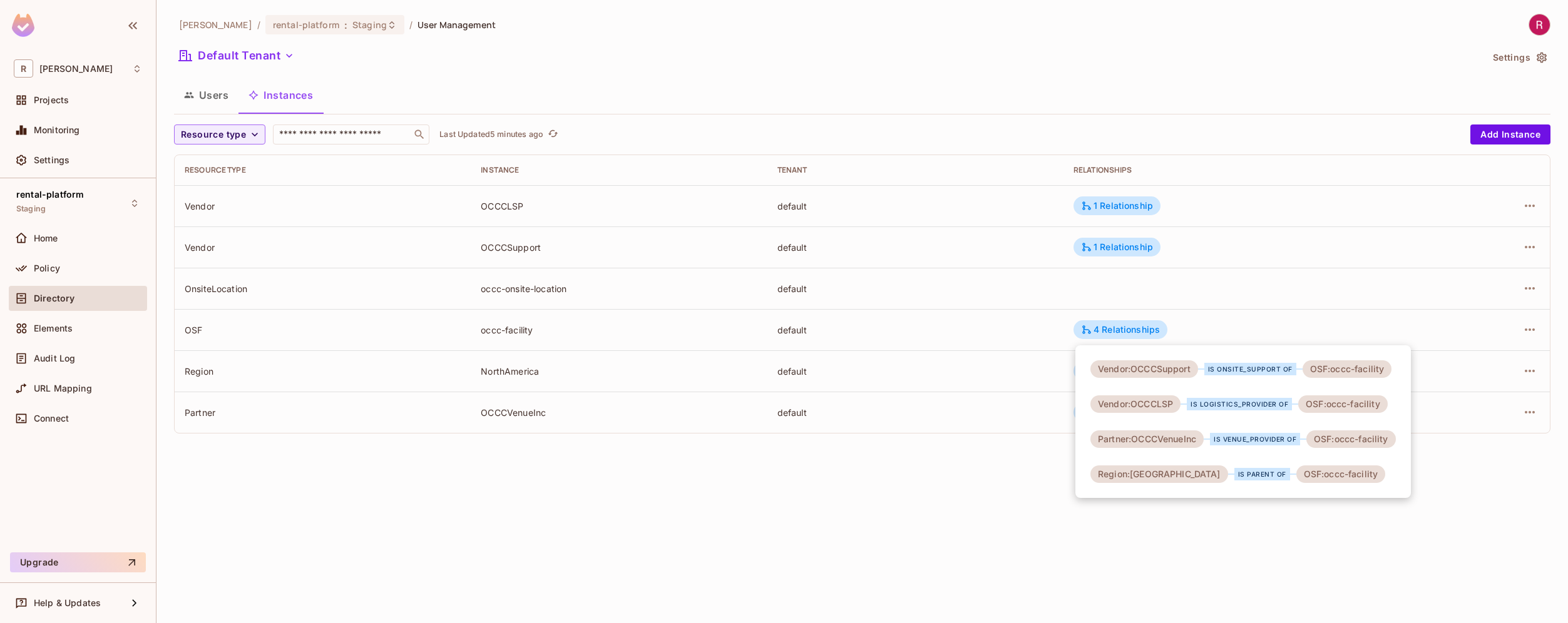
click at [964, 516] on div at bounding box center [784, 311] width 1568 height 623
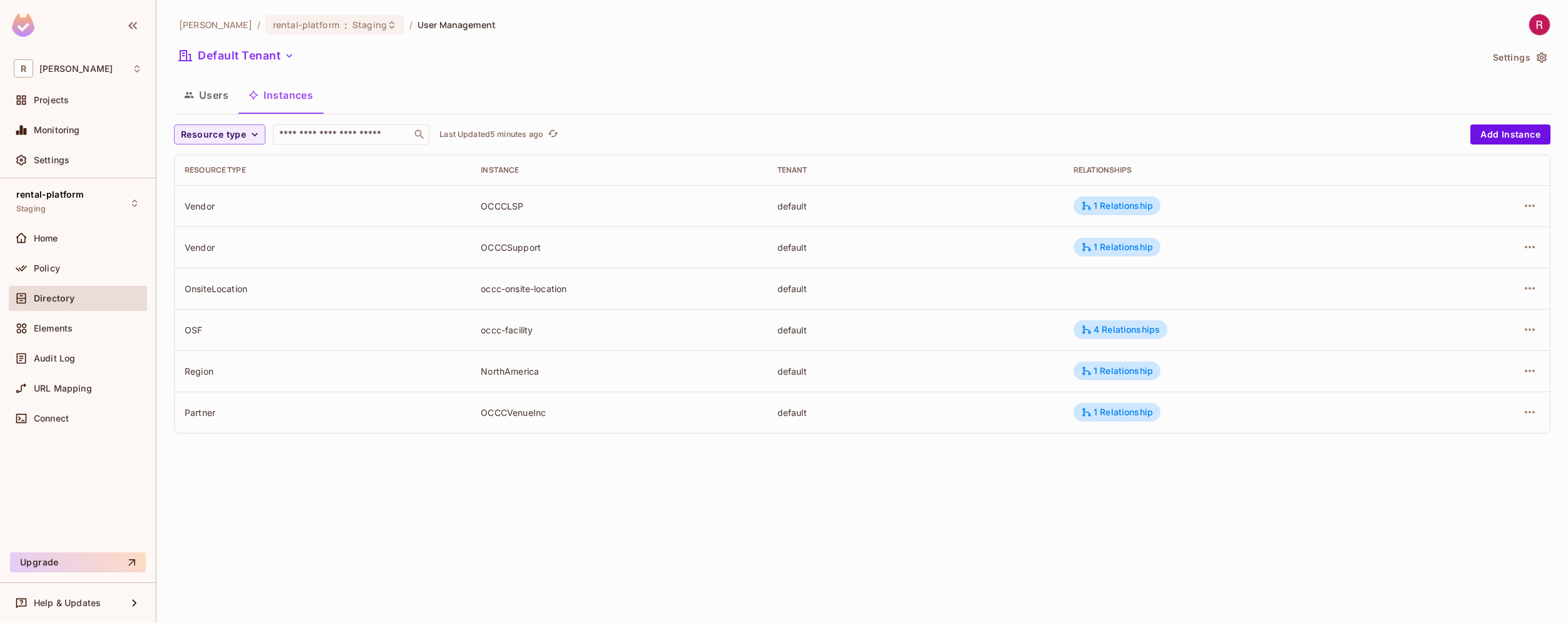
click at [505, 206] on div "OCCCLSP" at bounding box center [618, 206] width 276 height 12
drag, startPoint x: 186, startPoint y: 291, endPoint x: 253, endPoint y: 291, distance: 67.0
click at [253, 292] on div "OnsiteLocation" at bounding box center [323, 288] width 276 height 12
click at [219, 289] on div "OnsiteLocation" at bounding box center [323, 288] width 276 height 12
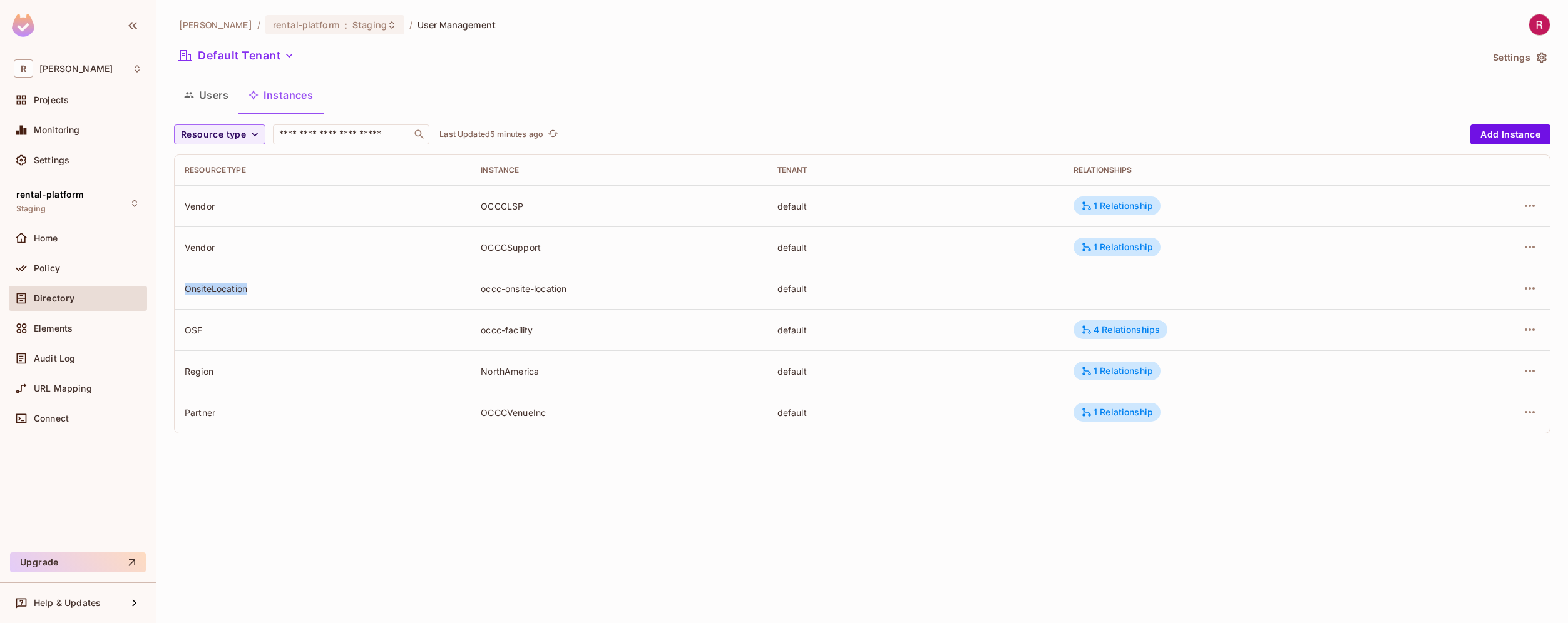
click at [219, 289] on div "OnsiteLocation" at bounding box center [323, 288] width 276 height 12
click at [1136, 330] on div "4 Relationships" at bounding box center [1120, 330] width 79 height 12
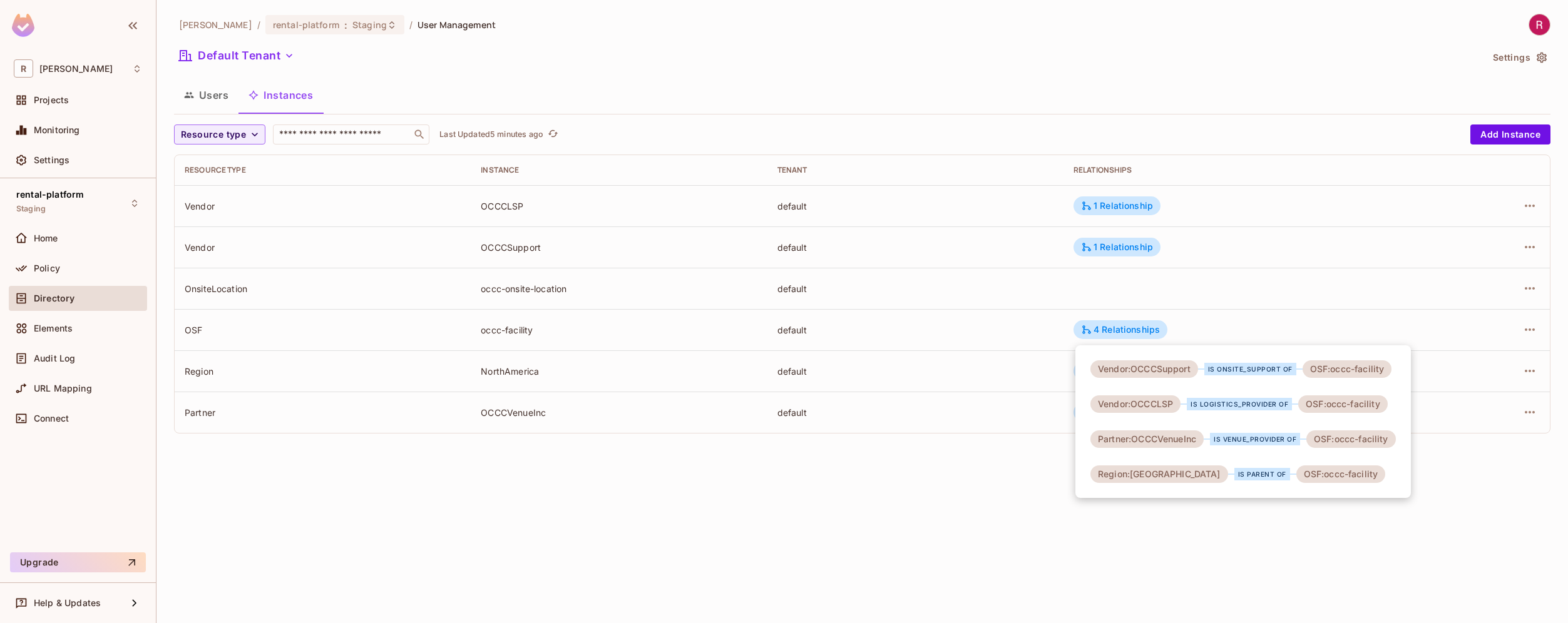
click at [1044, 306] on div at bounding box center [784, 311] width 1568 height 623
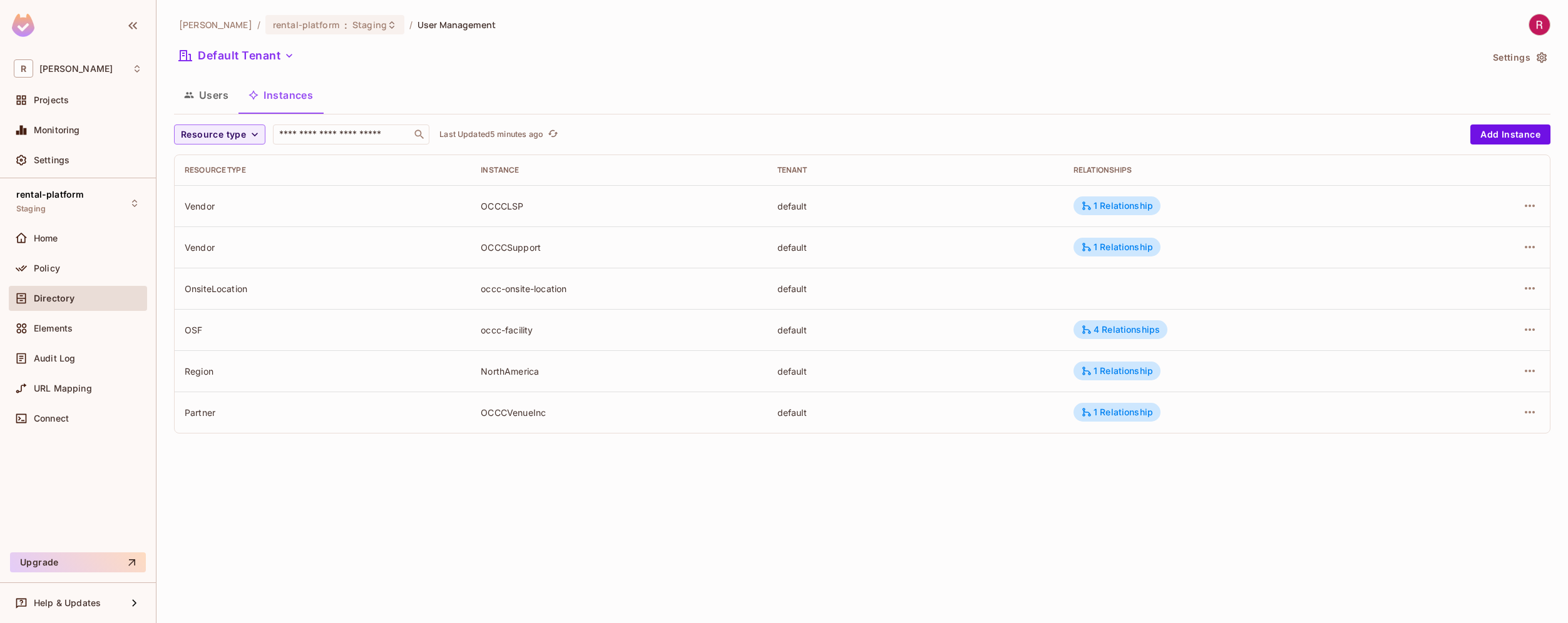
click at [199, 209] on div "Vendor" at bounding box center [323, 206] width 276 height 12
click at [222, 246] on div "Vendor" at bounding box center [323, 247] width 276 height 12
click at [522, 251] on div "OCCCSupport" at bounding box center [618, 247] width 276 height 12
click at [507, 206] on div "OCCCLSP" at bounding box center [618, 206] width 276 height 12
click at [511, 333] on div "occc-facility" at bounding box center [618, 330] width 276 height 12
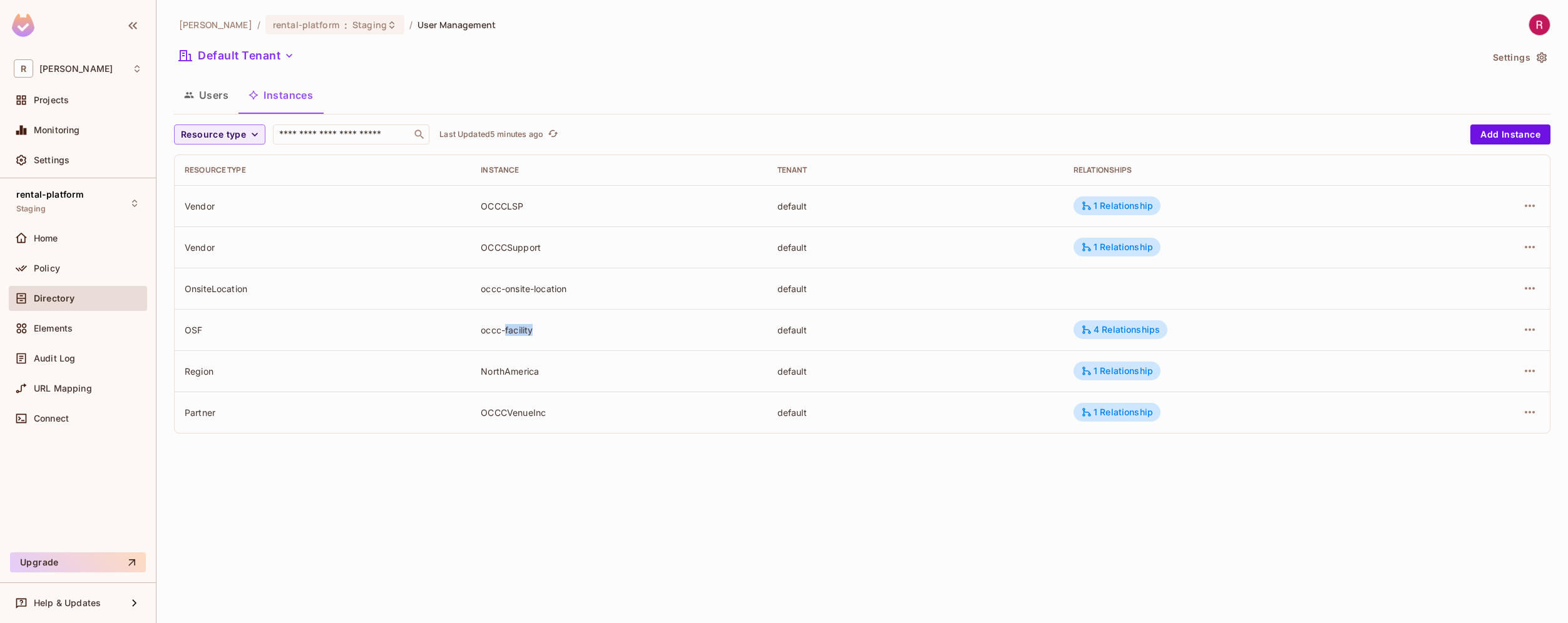
click at [511, 333] on div "occc-facility" at bounding box center [618, 330] width 276 height 12
click at [528, 493] on div "[PERSON_NAME]-poc / rental-platform : Staging / User Management Default Tenant …" at bounding box center [862, 311] width 1411 height 623
click at [527, 414] on div "OCCCVenueInc" at bounding box center [618, 412] width 276 height 12
